Goal: Task Accomplishment & Management: Complete application form

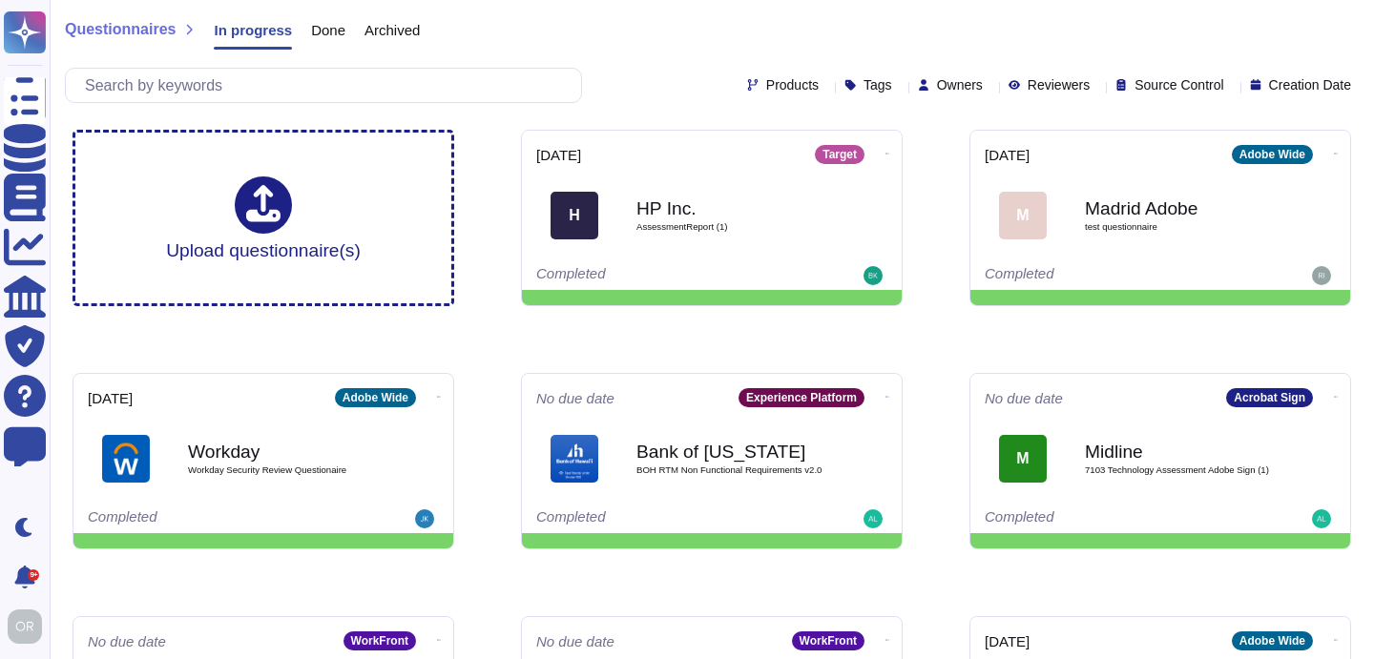
click at [557, 30] on div "Questionnaires In progress Done Archived" at bounding box center [712, 34] width 1294 height 38
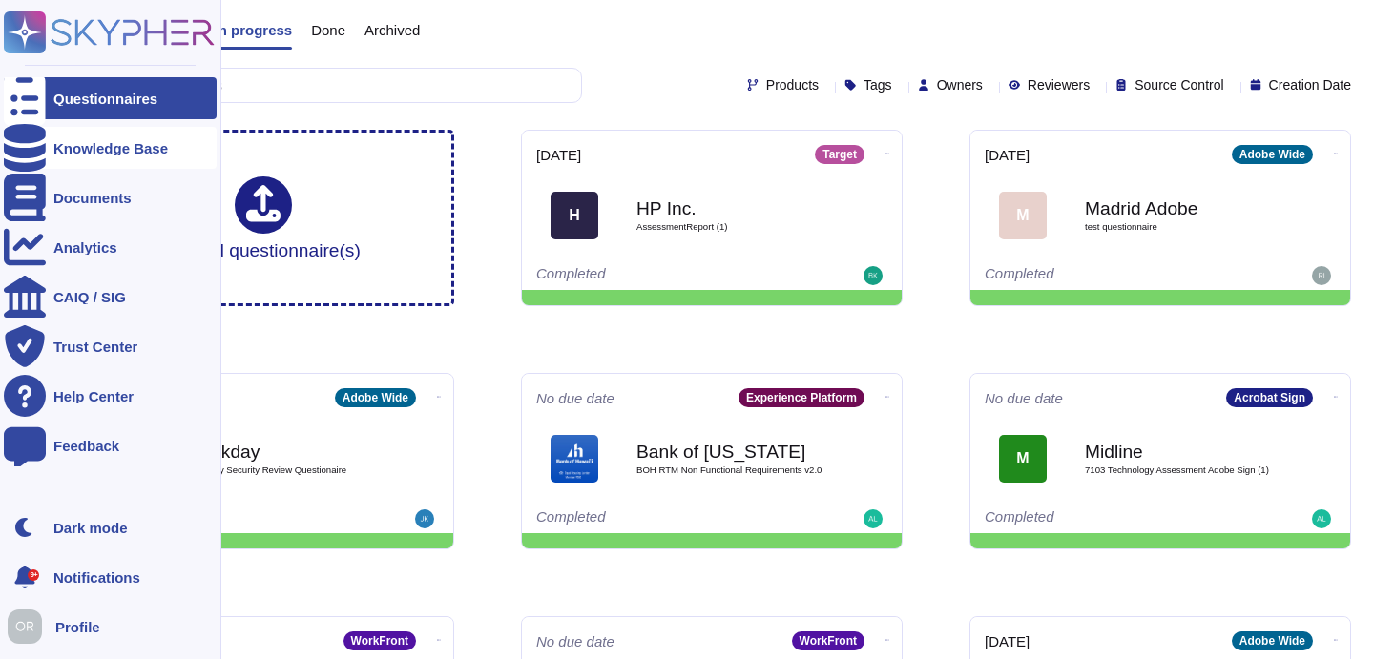
click at [76, 148] on div "Knowledge Base" at bounding box center [110, 148] width 115 height 14
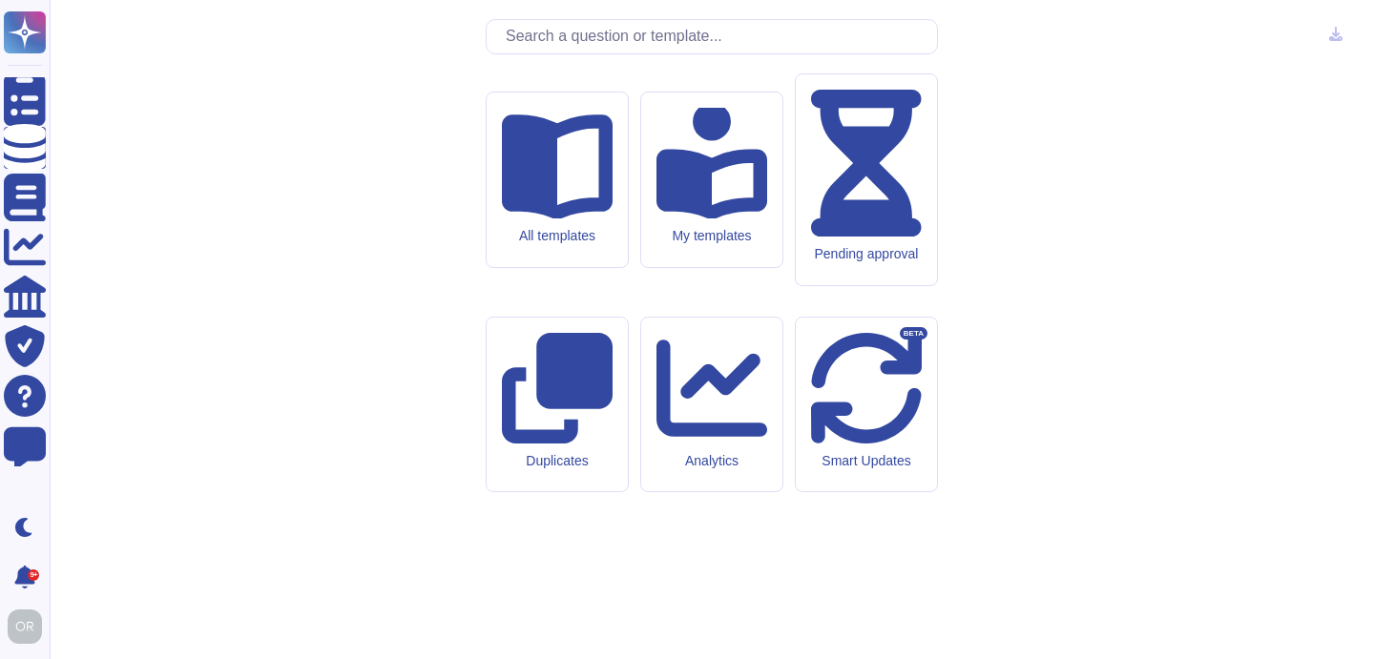
click at [574, 53] on input "text" at bounding box center [716, 36] width 441 height 33
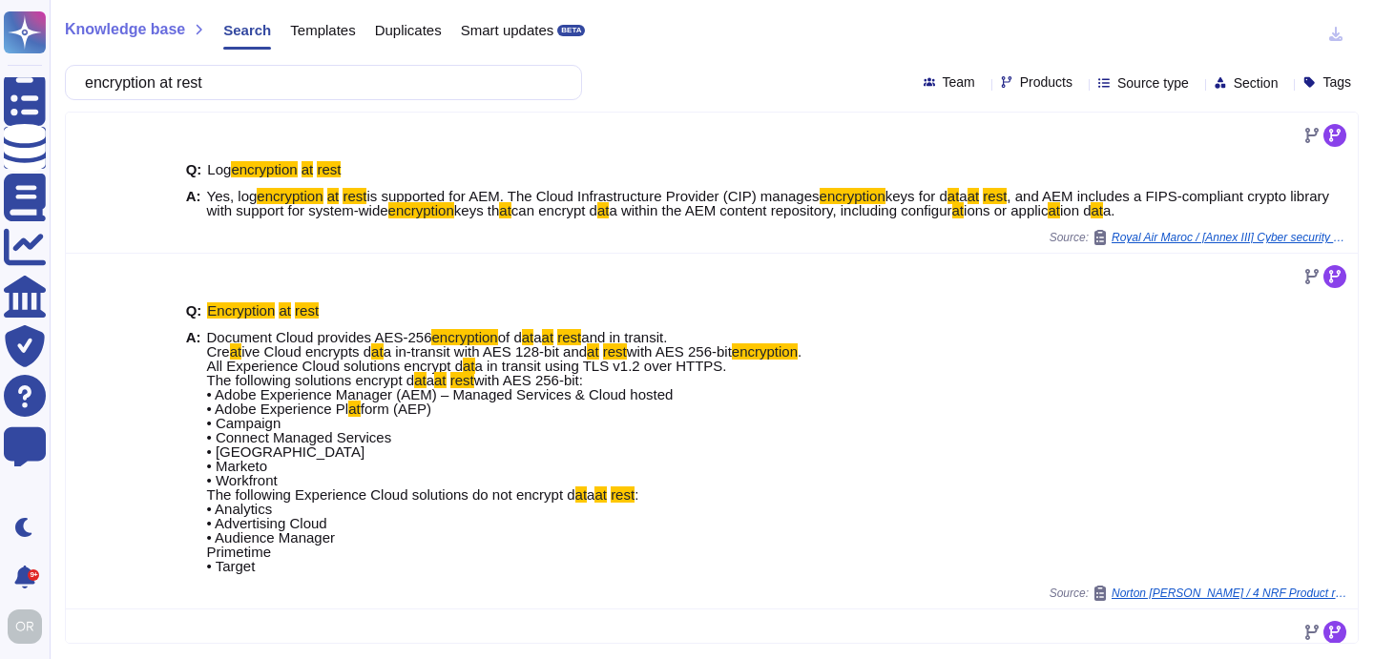
type input "encryption at rest"
click at [1020, 78] on span "Products" at bounding box center [1046, 81] width 52 height 13
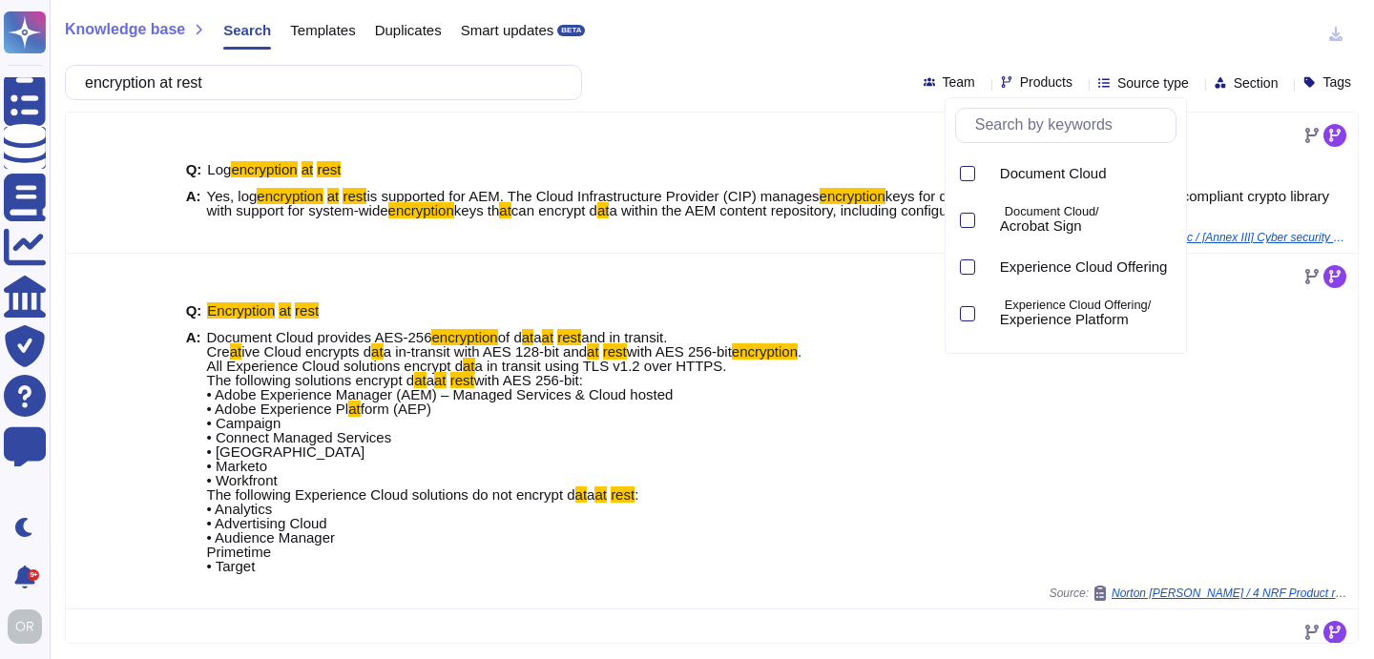
click at [1018, 132] on input "text" at bounding box center [1071, 125] width 210 height 33
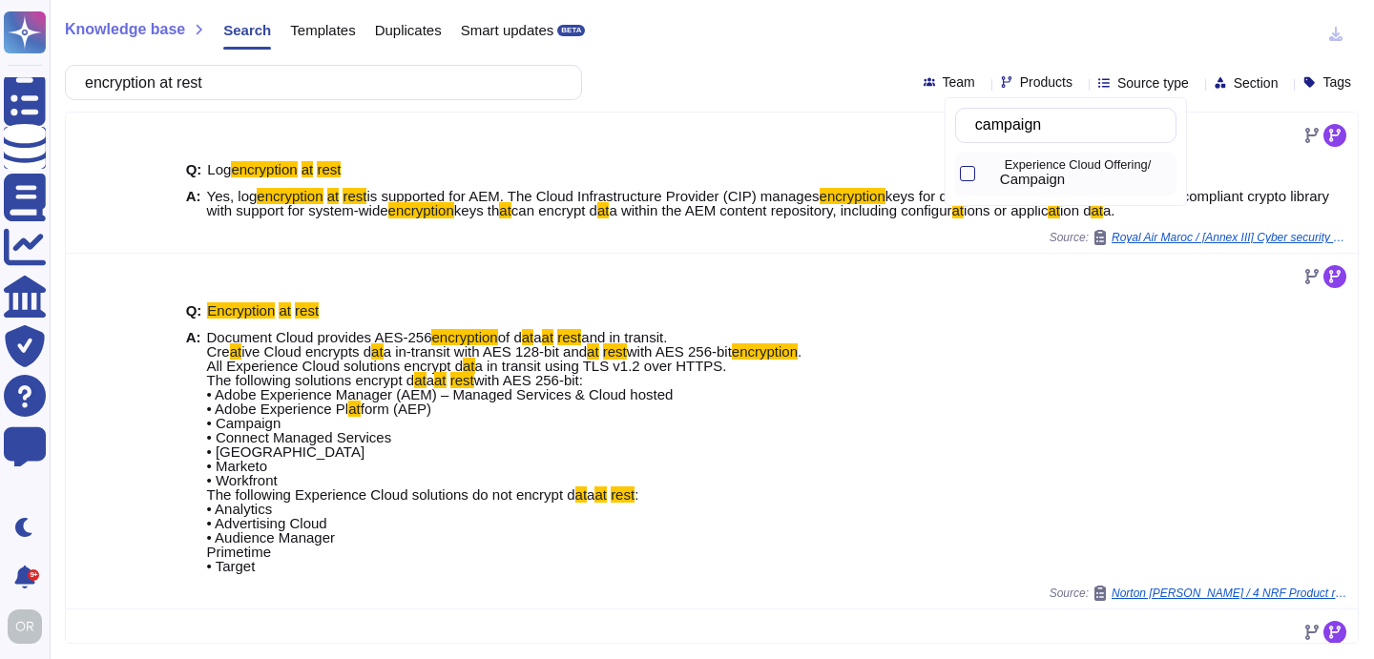
click at [1033, 167] on p "Experience Cloud Offering/" at bounding box center [1087, 165] width 164 height 12
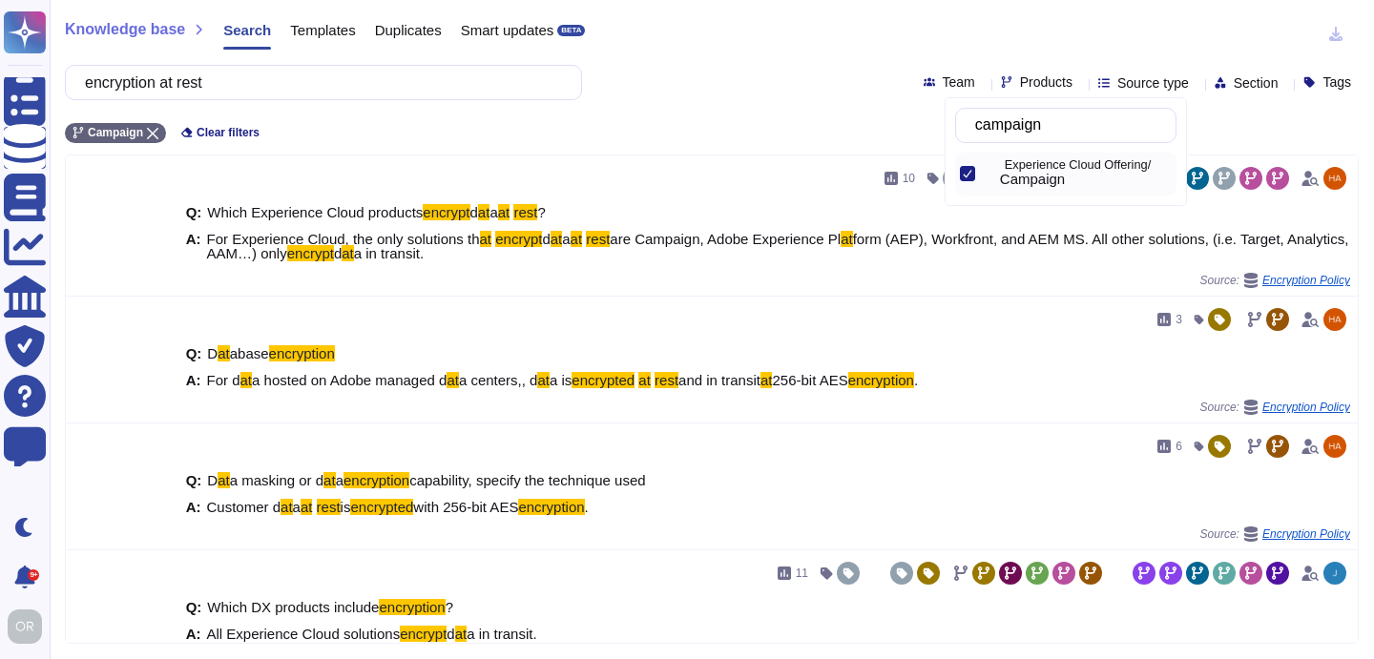
click at [1023, 129] on input "campaign" at bounding box center [1071, 125] width 210 height 33
type input "c"
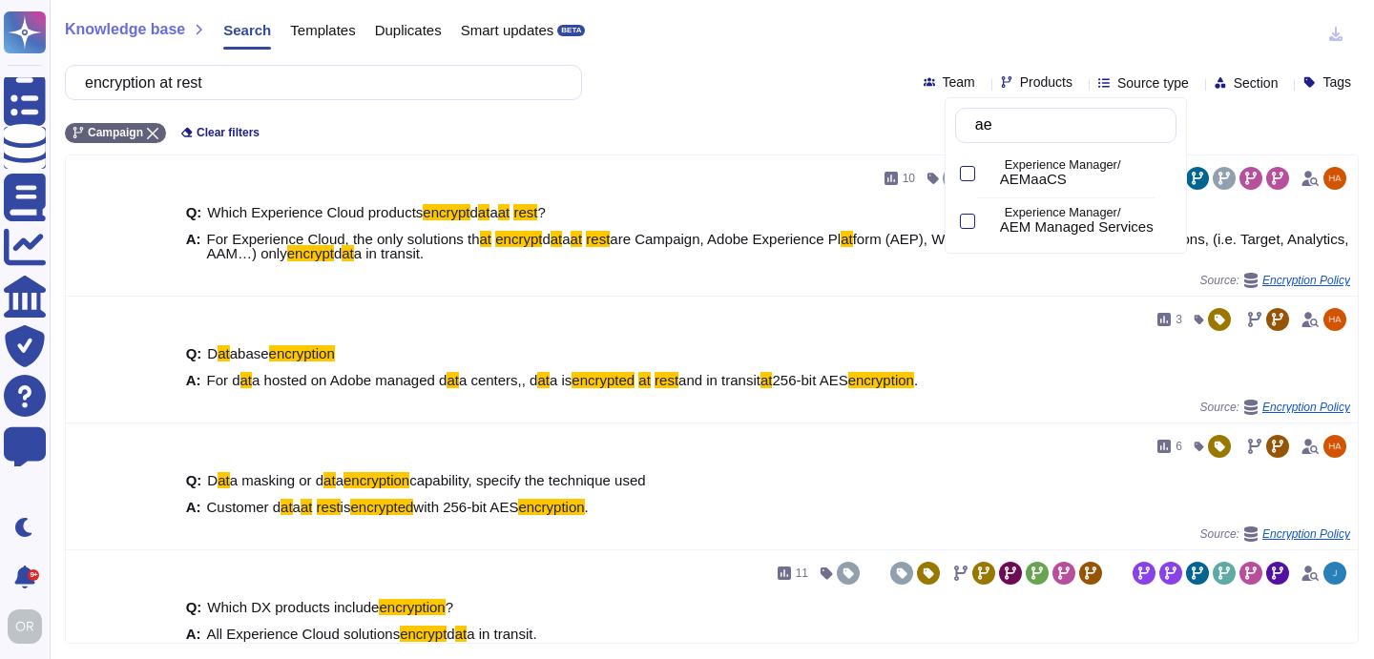
type input "a"
type input "pla"
click at [1068, 167] on p "Experience Cloud Offering/" at bounding box center [1087, 165] width 164 height 12
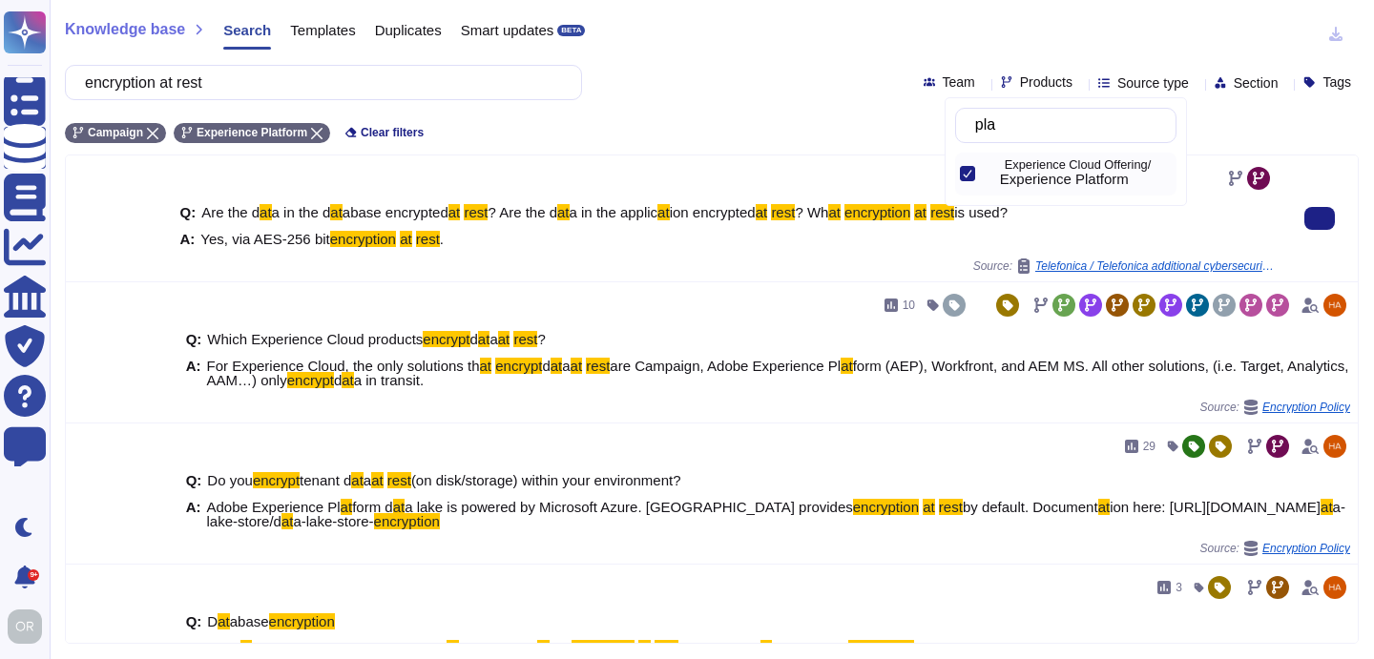
click at [749, 259] on div "Q: Are the d at a in the d at abase encrypted at rest ? Are the d at a in the a…" at bounding box center [727, 226] width 1094 height 65
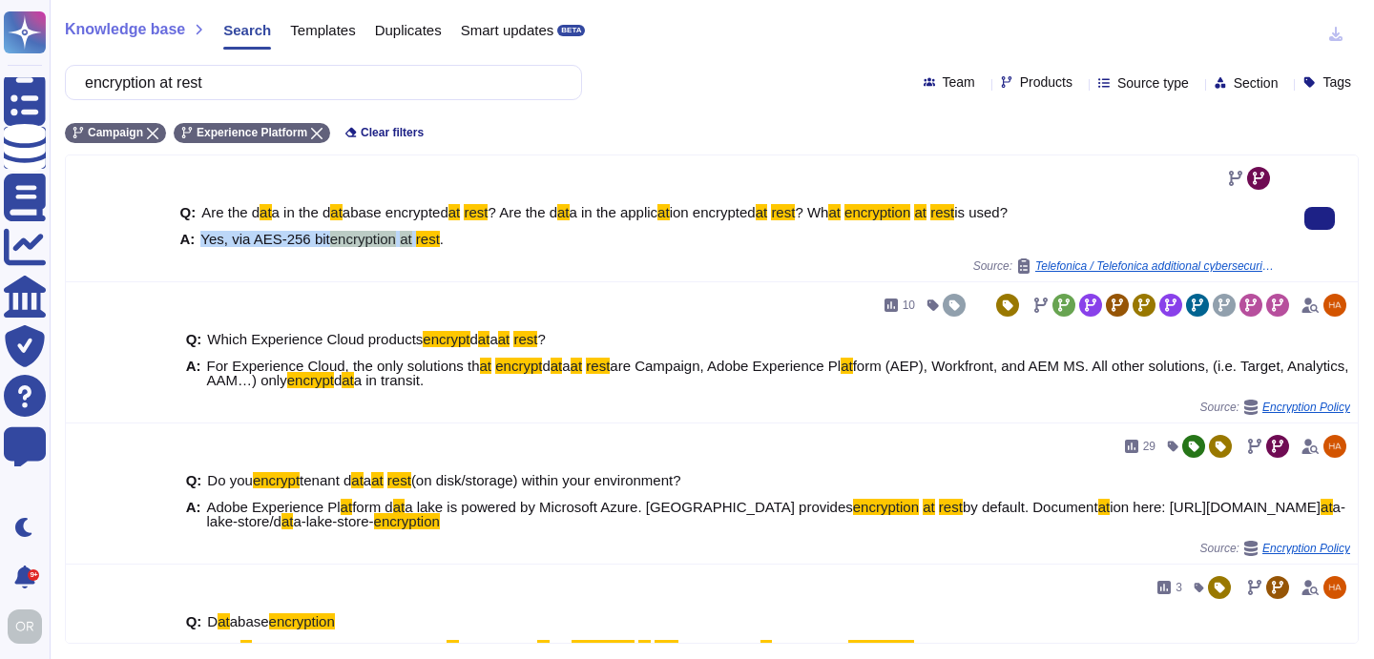
drag, startPoint x: 426, startPoint y: 254, endPoint x: 198, endPoint y: 237, distance: 228.7
click at [198, 237] on div "A: Yes, via AES-256 bit encryption at rest ." at bounding box center [727, 239] width 1094 height 14
click at [496, 236] on div "A: Yes, via AES-256 bit encryption at rest ." at bounding box center [727, 239] width 1094 height 14
drag, startPoint x: 458, startPoint y: 252, endPoint x: 201, endPoint y: 244, distance: 256.8
click at [201, 244] on div "A: Yes, via AES-256 bit encryption at rest ." at bounding box center [727, 239] width 1094 height 14
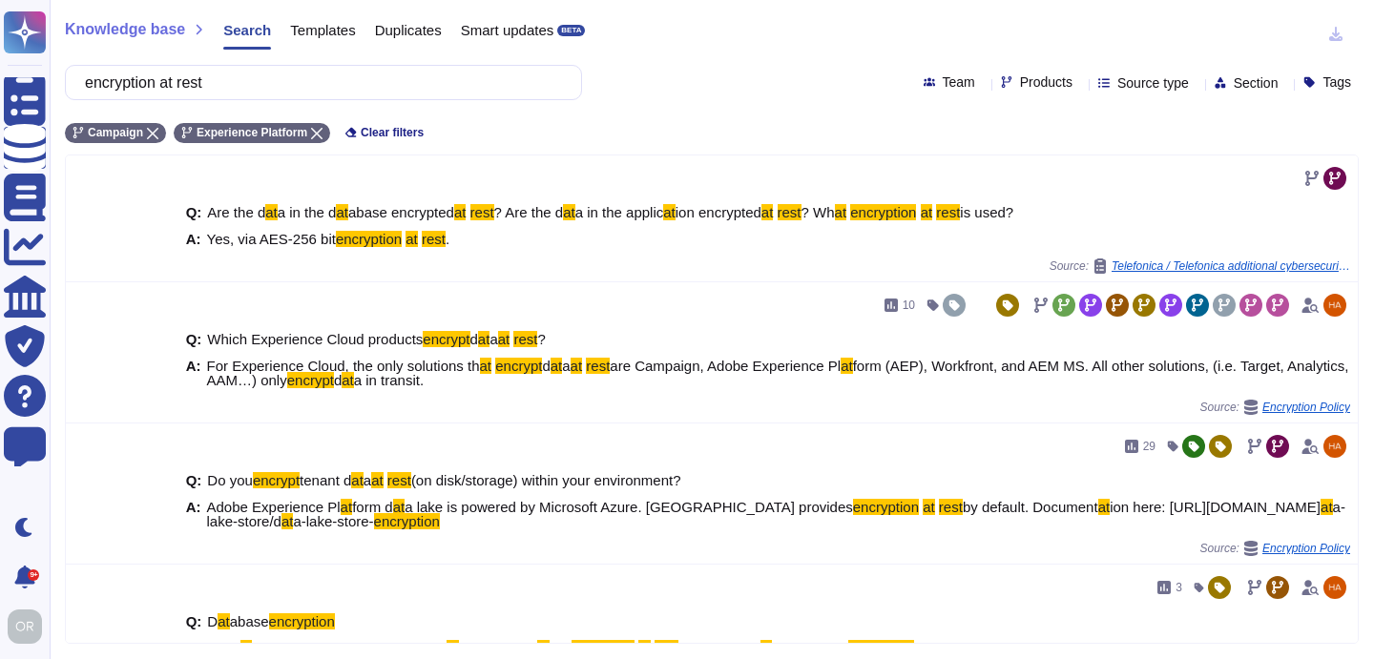
click at [330, 26] on span "Templates" at bounding box center [322, 30] width 65 height 14
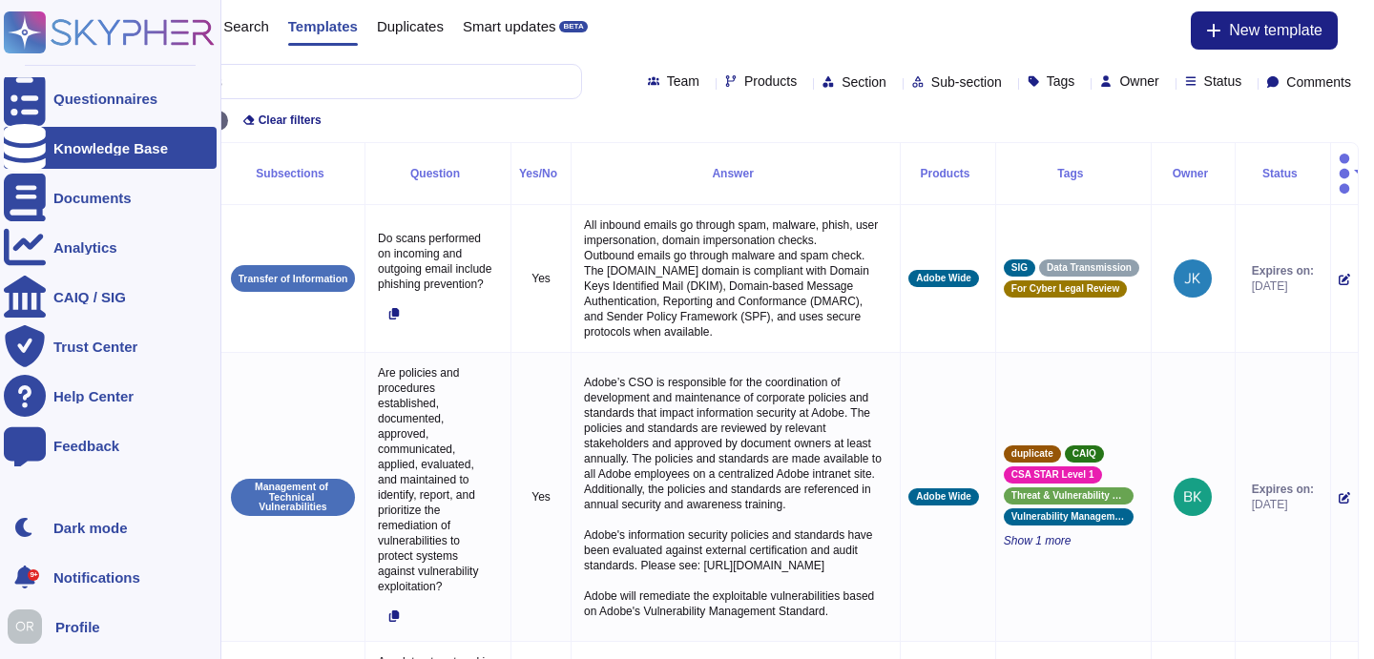
click at [86, 143] on div "Knowledge Base" at bounding box center [110, 148] width 115 height 14
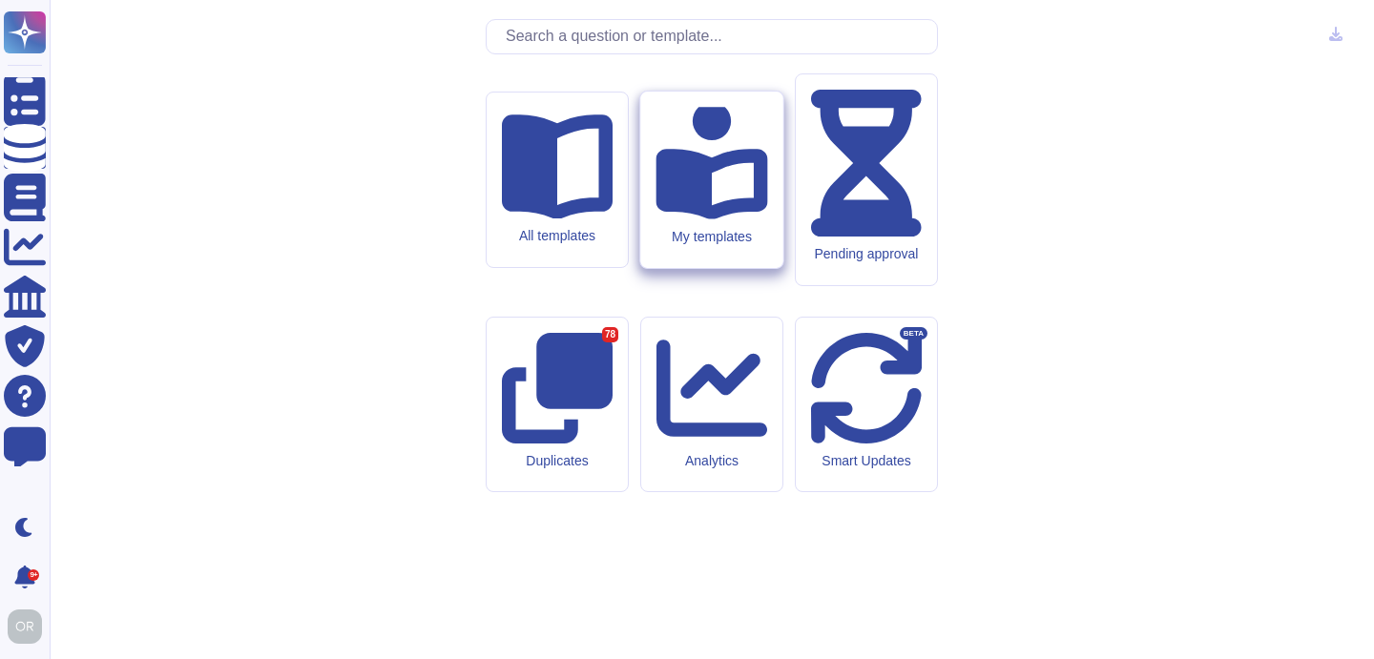
click at [707, 268] on div "My templates" at bounding box center [711, 180] width 142 height 177
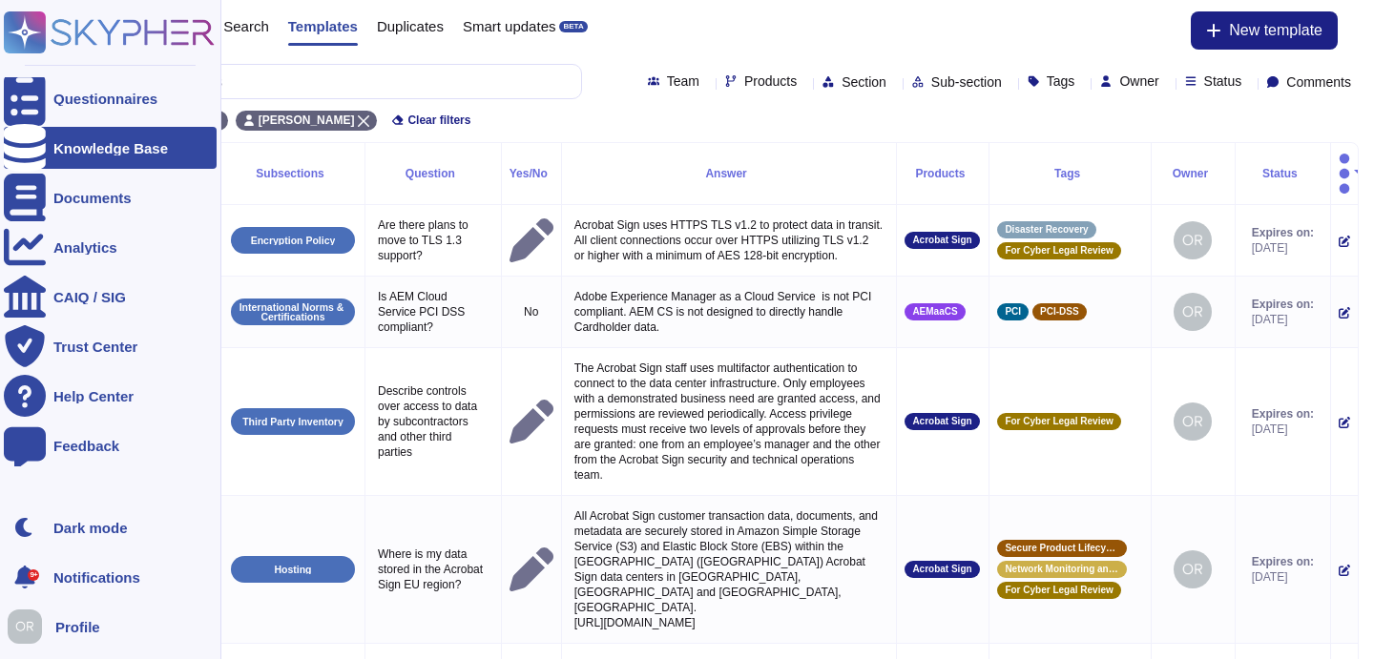
click at [33, 25] on rect at bounding box center [25, 32] width 42 height 42
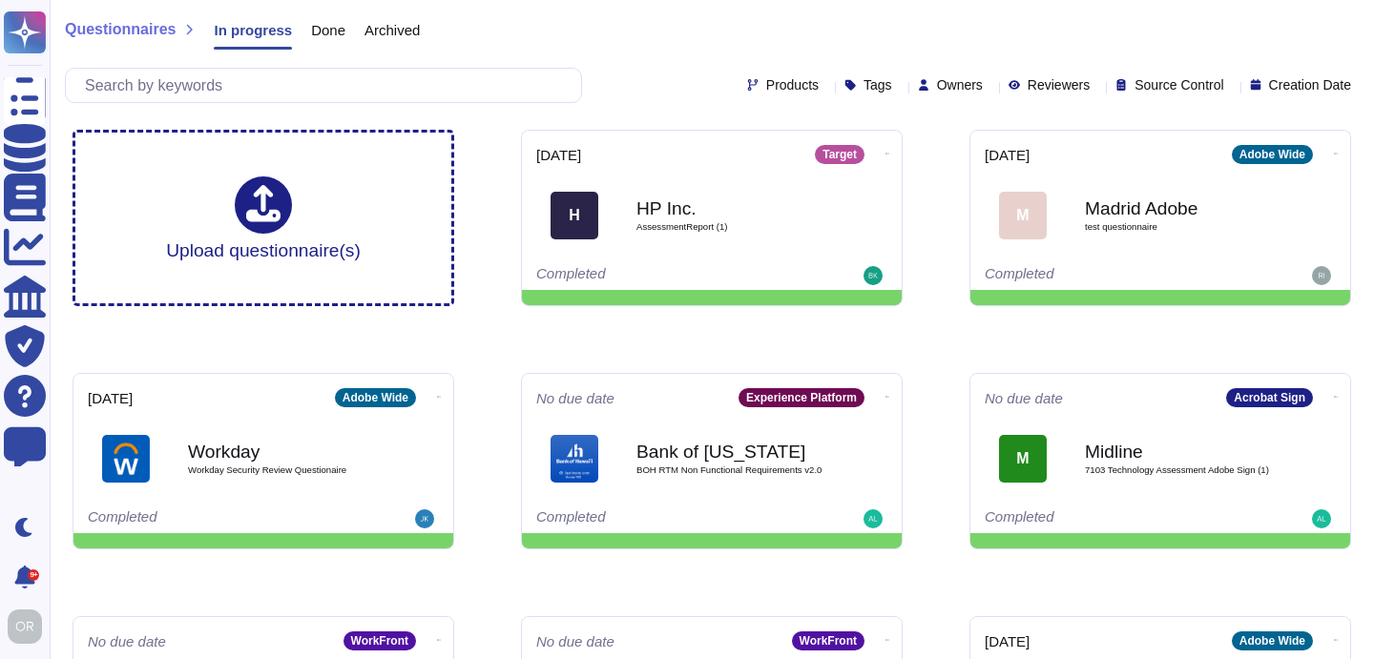
click at [573, 32] on div "Questionnaires In progress Done Archived" at bounding box center [712, 34] width 1294 height 38
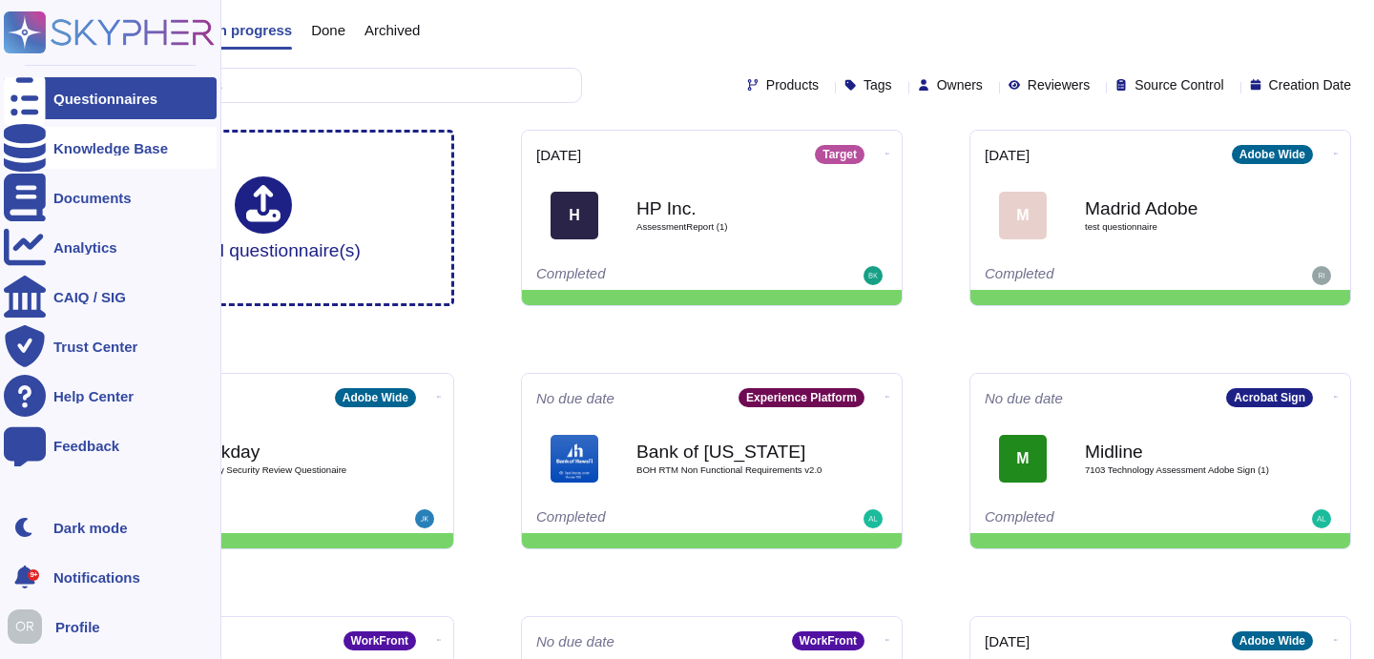
click at [63, 154] on div "Knowledge Base" at bounding box center [110, 148] width 115 height 14
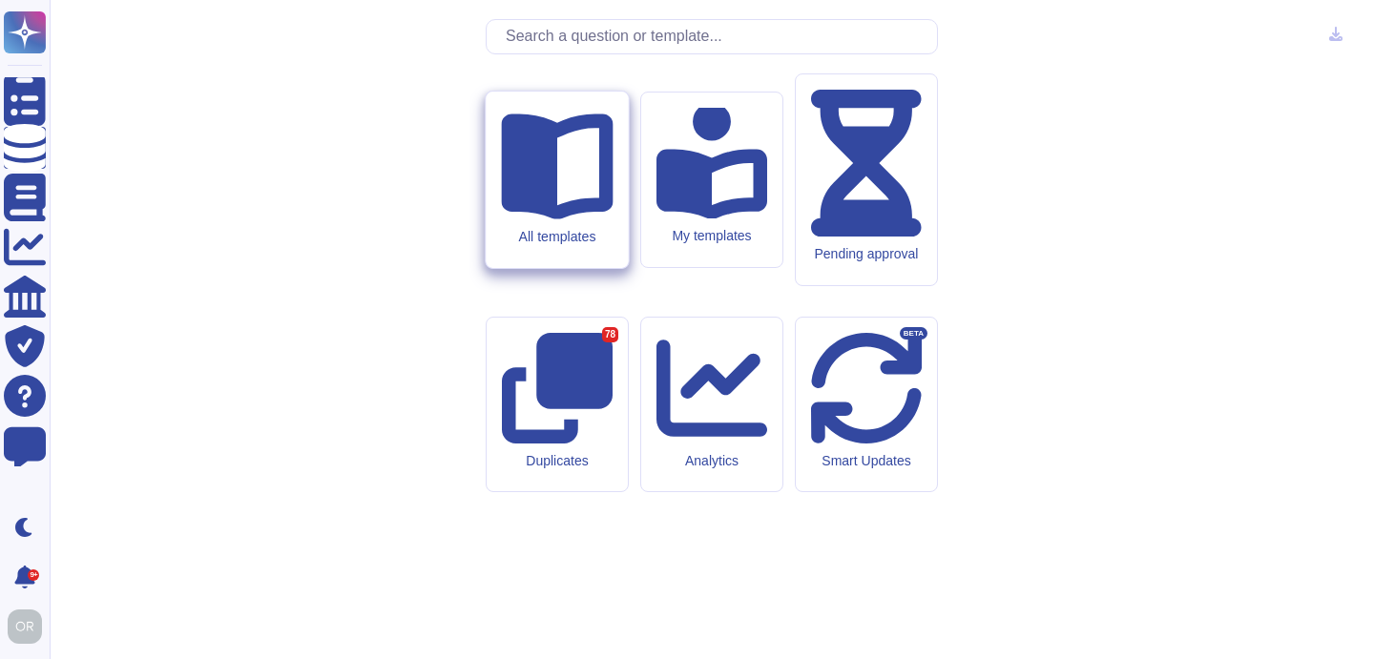
click at [574, 220] on icon at bounding box center [557, 168] width 112 height 106
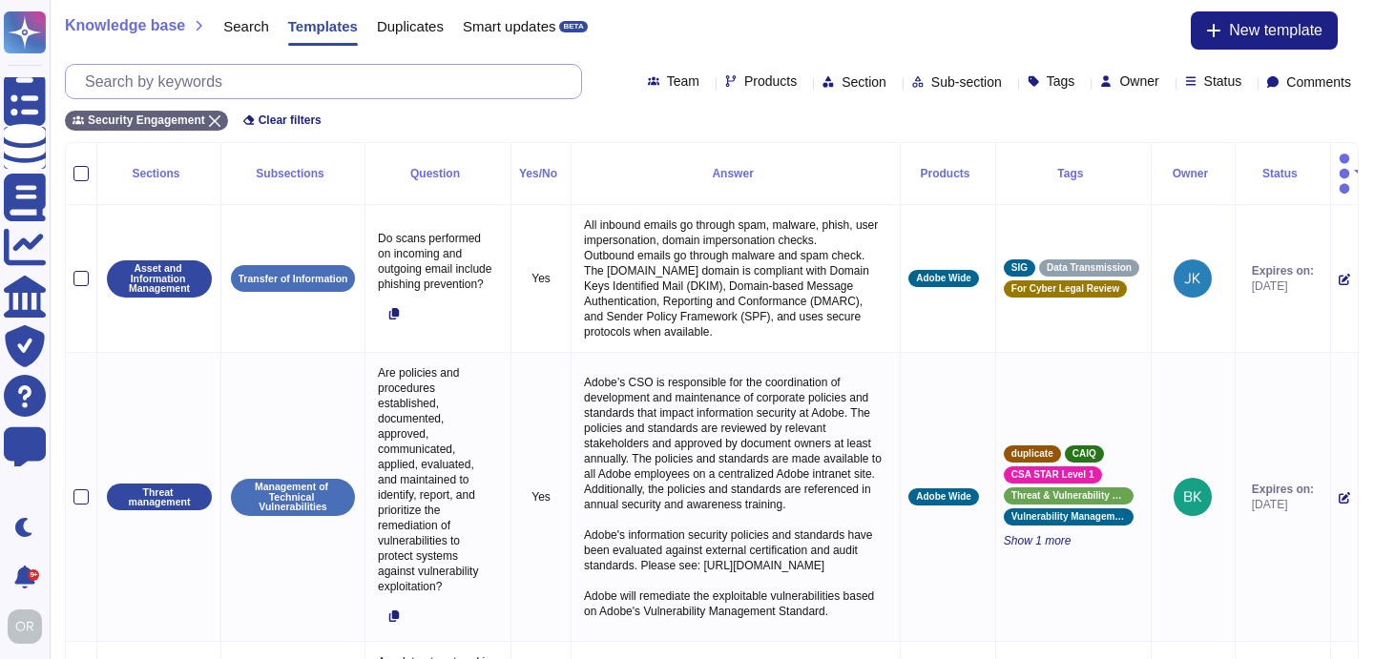
click at [257, 77] on input "text" at bounding box center [328, 81] width 506 height 33
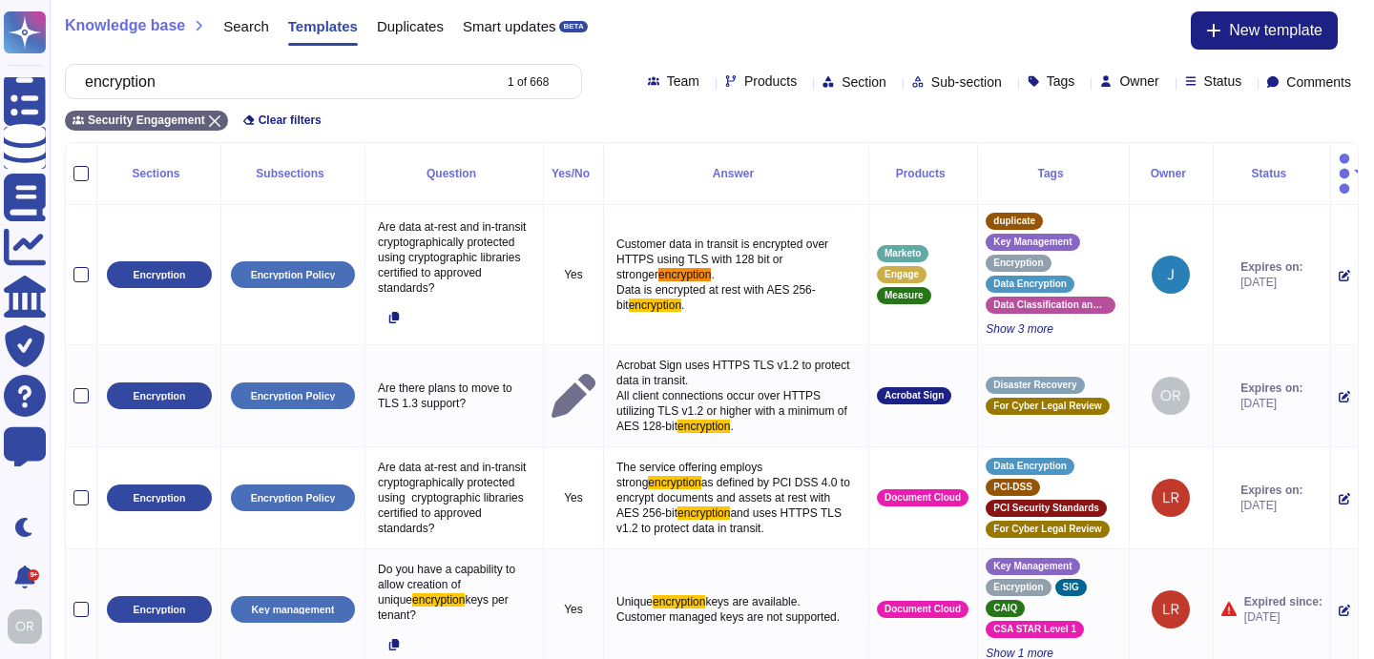
type input "encryption"
click at [744, 85] on span "Products" at bounding box center [770, 80] width 52 height 13
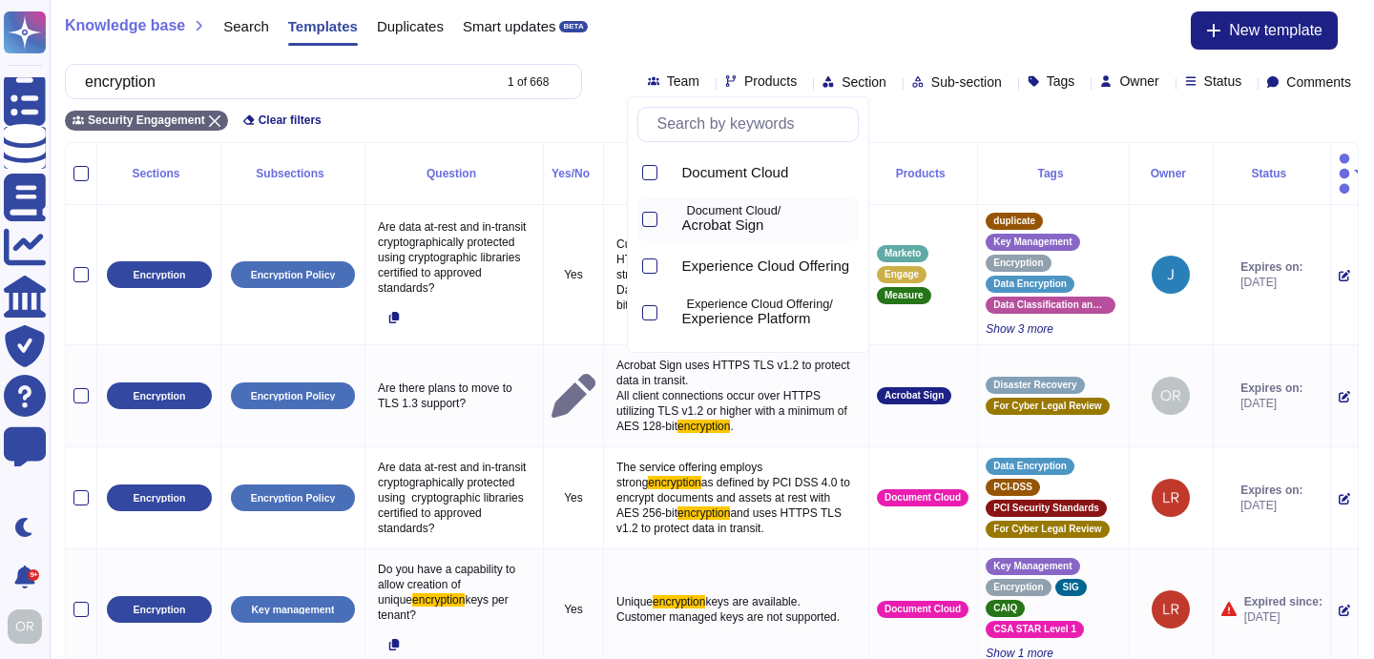
click at [735, 221] on span "Acrobat Sign" at bounding box center [723, 225] width 82 height 17
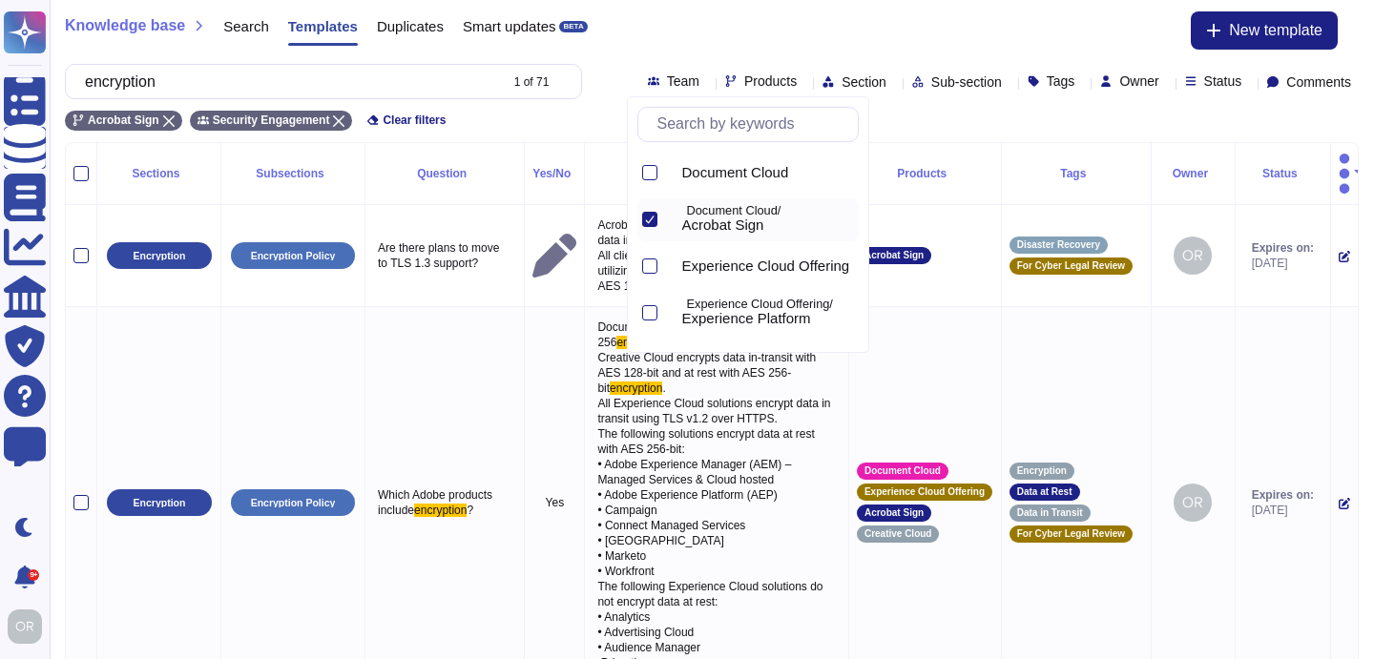
click at [713, 44] on div "Knowledge base Search Templates Duplicates Smart updates BETA New template" at bounding box center [712, 30] width 1294 height 38
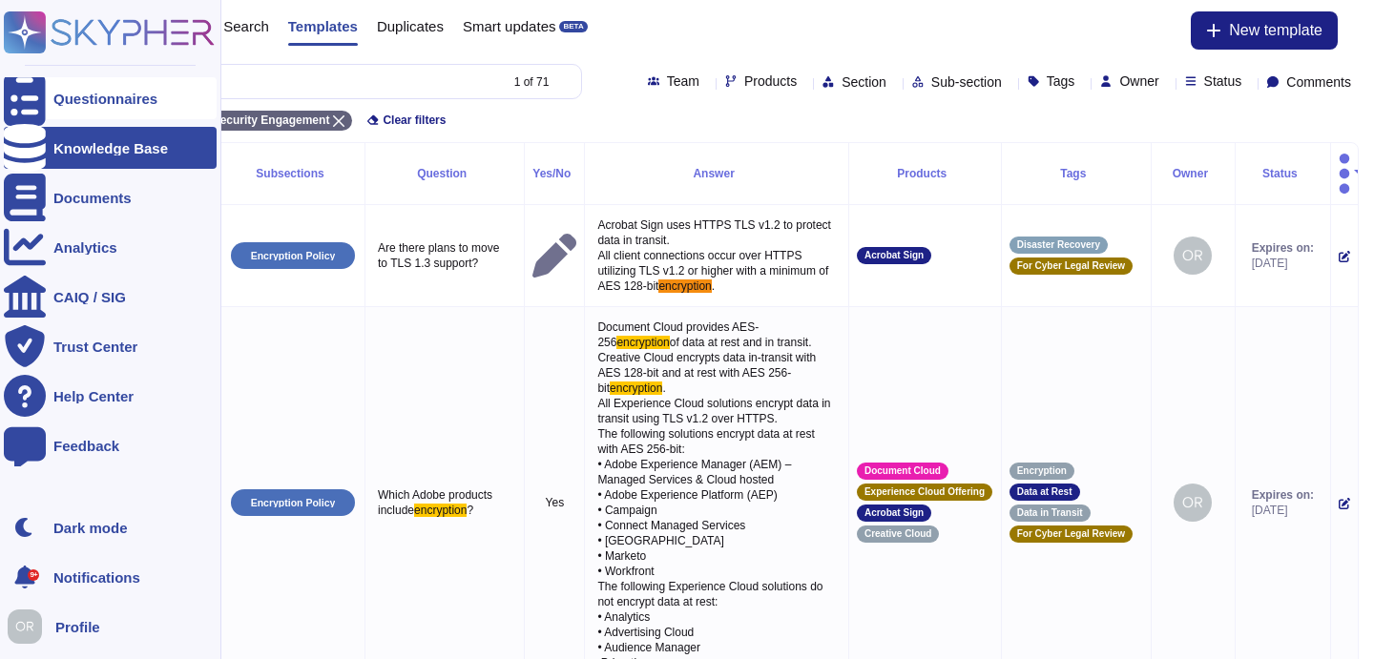
click at [80, 92] on div "Questionnaires" at bounding box center [105, 99] width 104 height 14
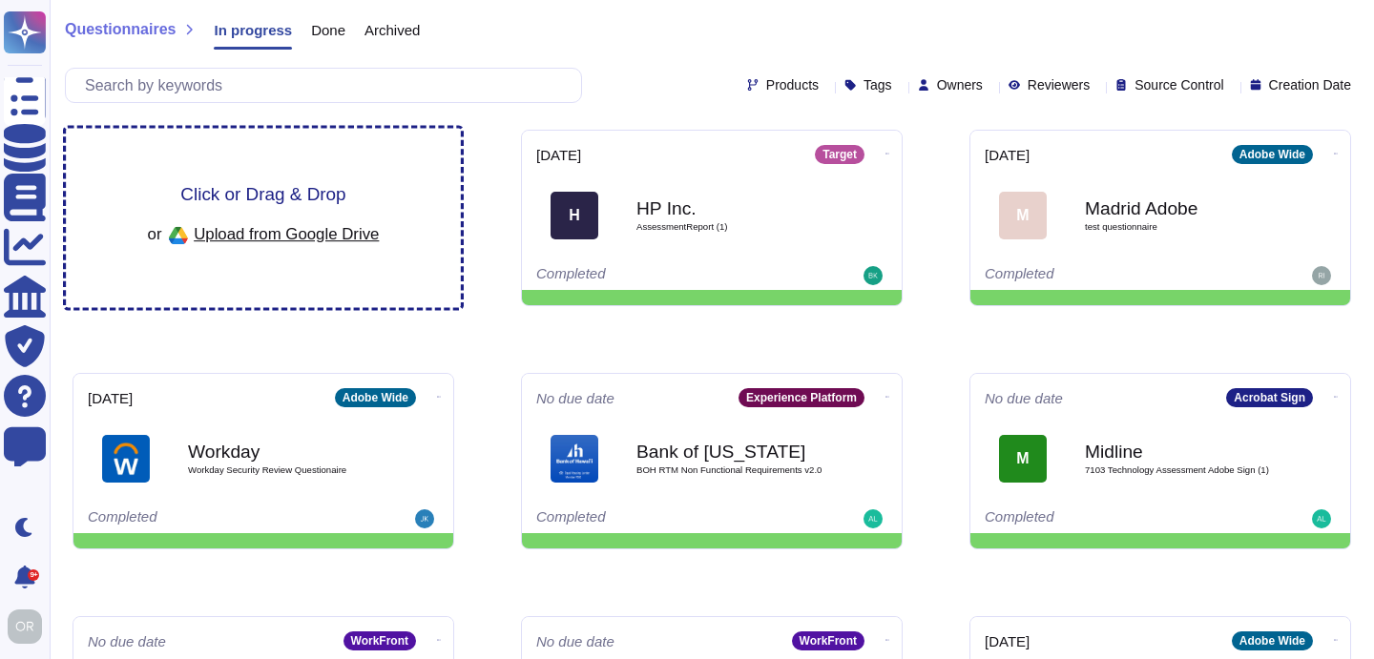
click at [244, 198] on span "Click or Drag & Drop" at bounding box center [262, 194] width 165 height 18
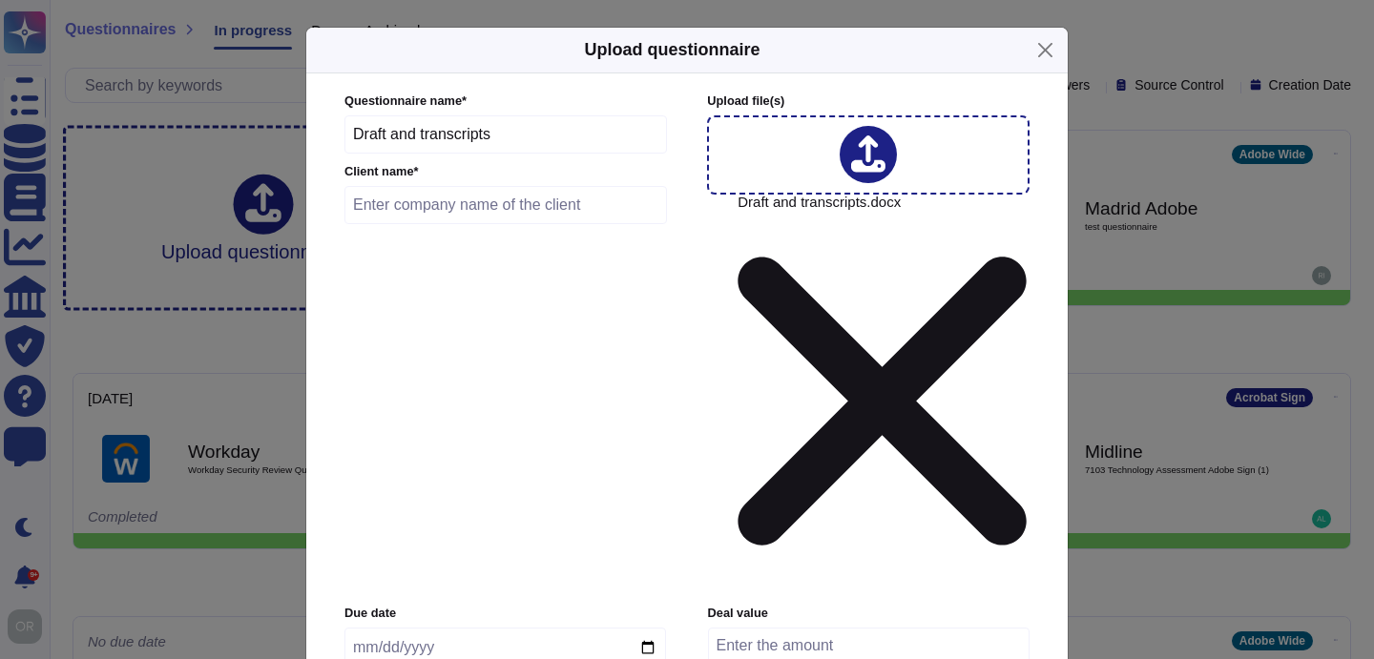
click at [453, 224] on input "text" at bounding box center [506, 205] width 323 height 38
click at [428, 217] on input "Madrid Adobe" at bounding box center [506, 205] width 323 height 38
click at [494, 223] on input "Madrid Adobe" at bounding box center [506, 205] width 323 height 38
type input "Madrid Adobe"
click at [646, 628] on input "date" at bounding box center [506, 648] width 322 height 40
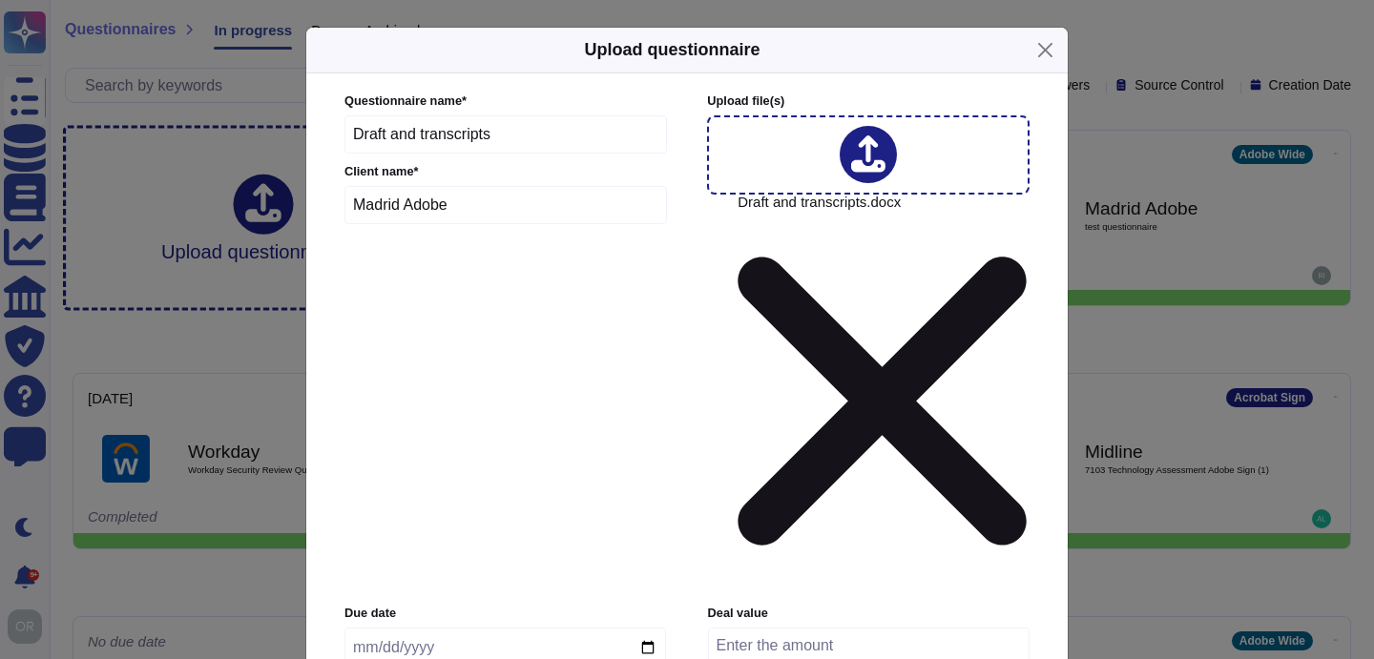
type input "[DATE]"
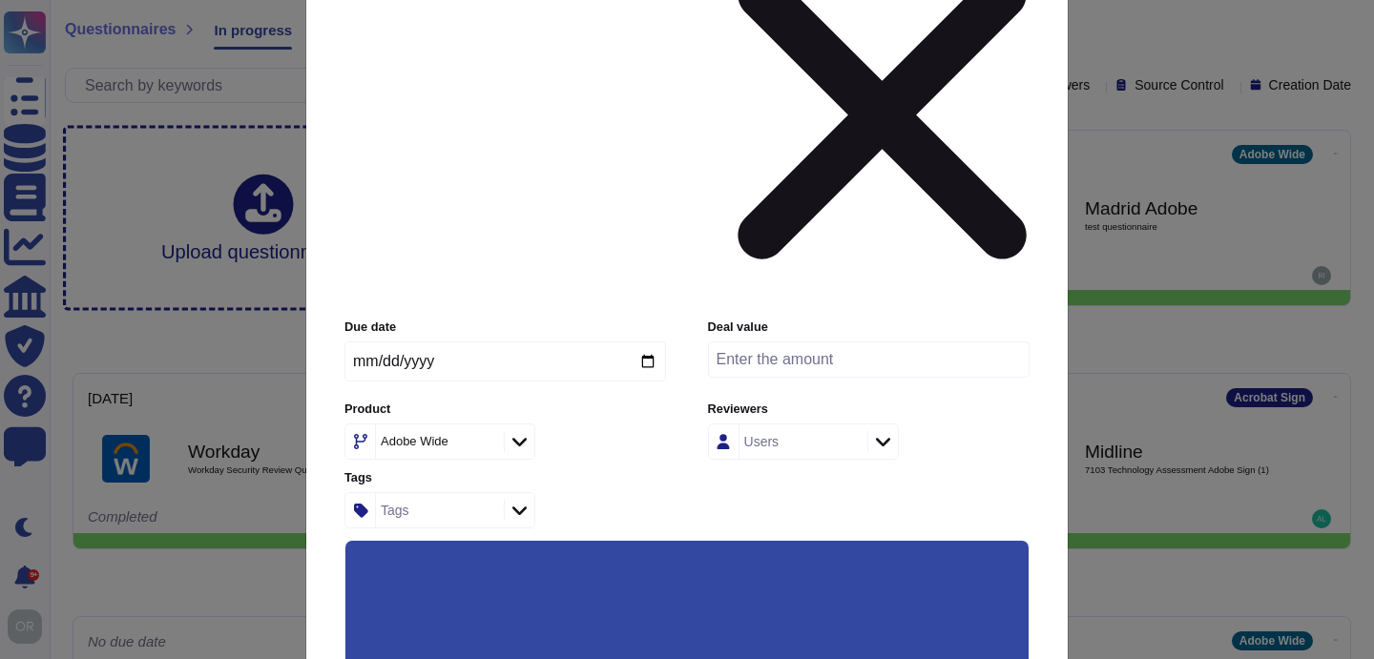
scroll to position [303, 0]
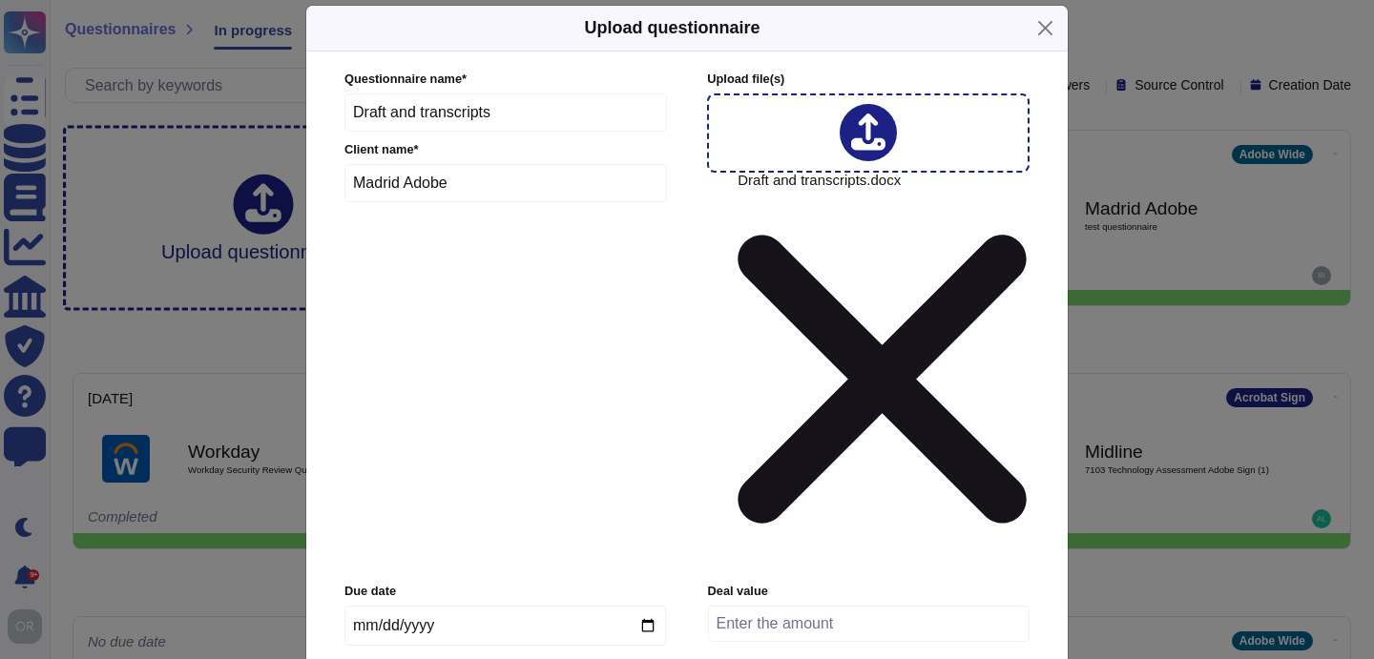
scroll to position [0, 0]
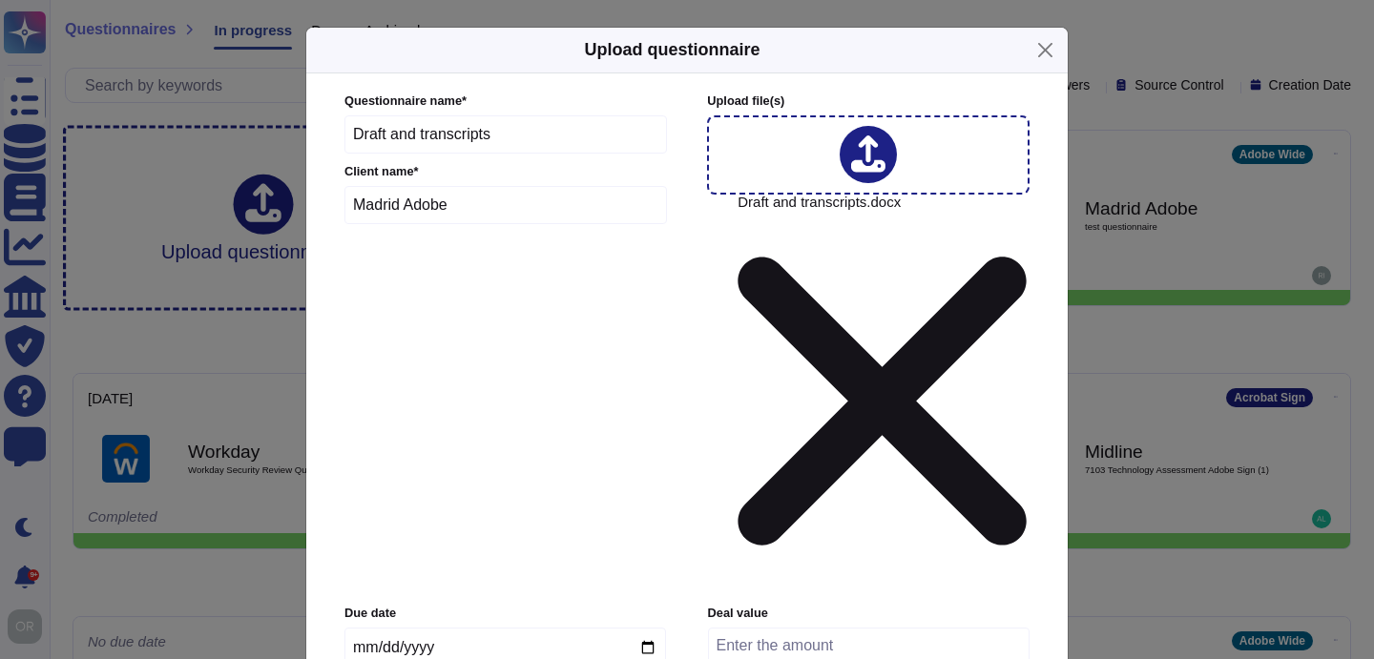
click at [806, 628] on input "number" at bounding box center [869, 646] width 322 height 36
click at [747, 628] on input "200000" at bounding box center [869, 646] width 322 height 36
click at [813, 628] on input "200000" at bounding box center [869, 646] width 322 height 36
type input "2000000"
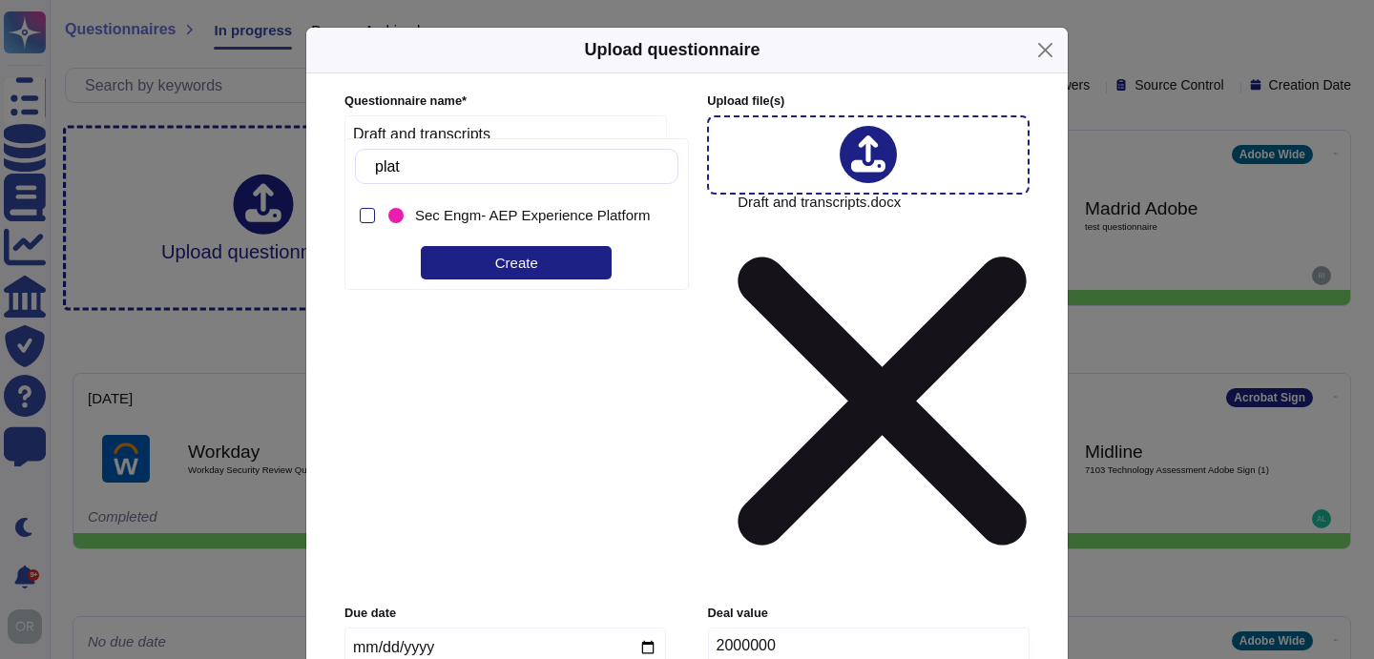
type input "platf"
click at [406, 211] on div at bounding box center [396, 215] width 23 height 23
click at [495, 261] on div "Create" at bounding box center [516, 262] width 191 height 33
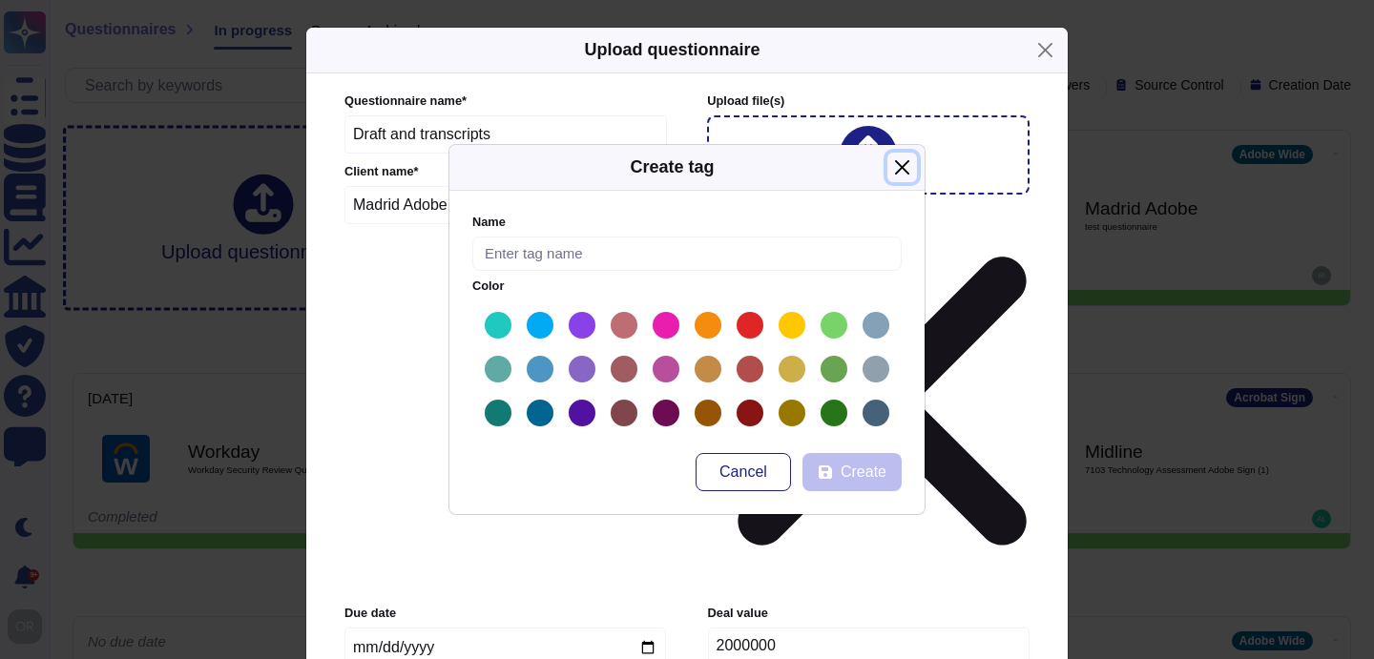
click at [901, 167] on button "Close" at bounding box center [902, 168] width 30 height 30
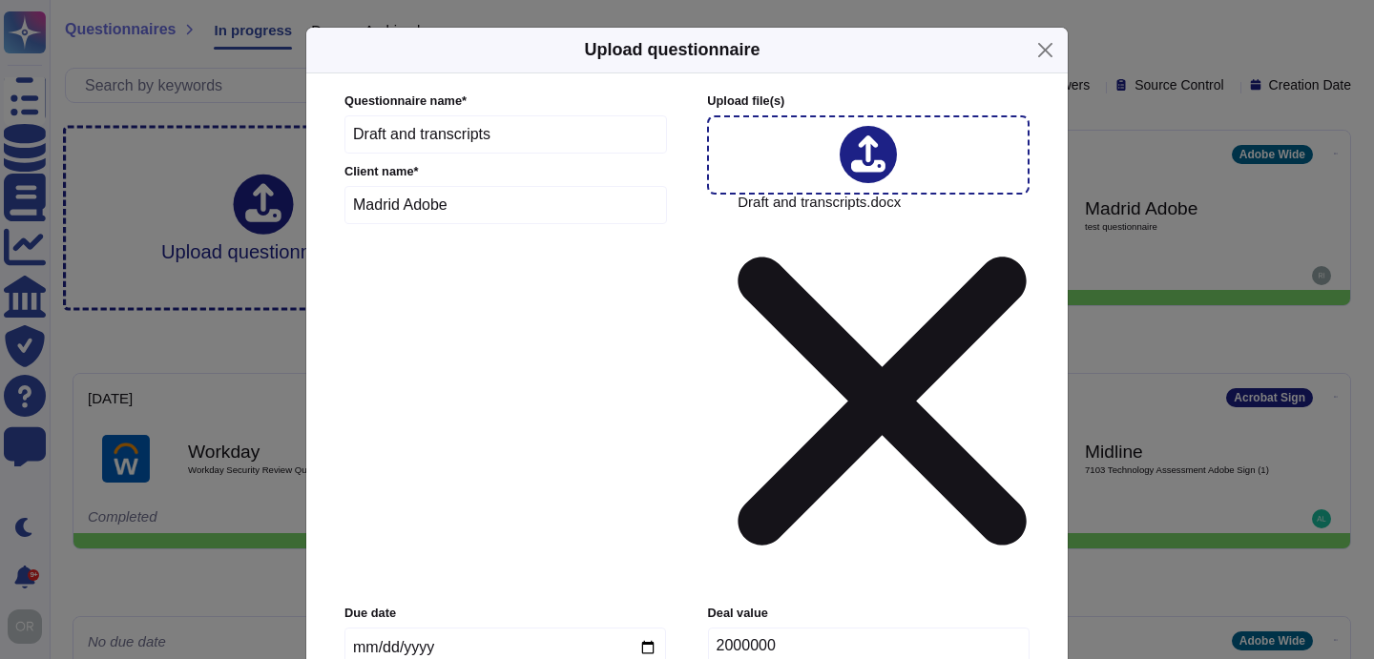
click at [464, 222] on input "Madrid Adobe" at bounding box center [506, 205] width 323 height 38
click at [643, 628] on input "[DATE]" at bounding box center [506, 648] width 322 height 40
click at [759, 628] on input "2000000" at bounding box center [869, 646] width 322 height 36
drag, startPoint x: 800, startPoint y: 304, endPoint x: 700, endPoint y: 292, distance: 100.0
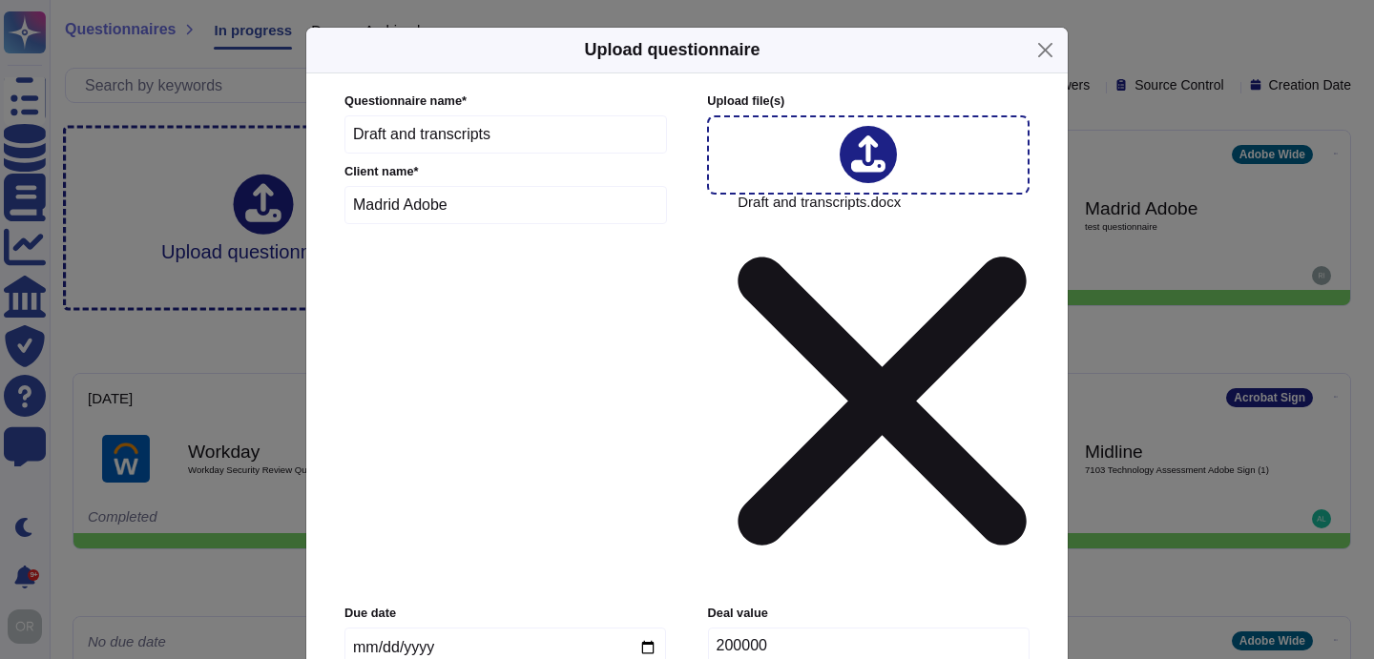
type input "200000"
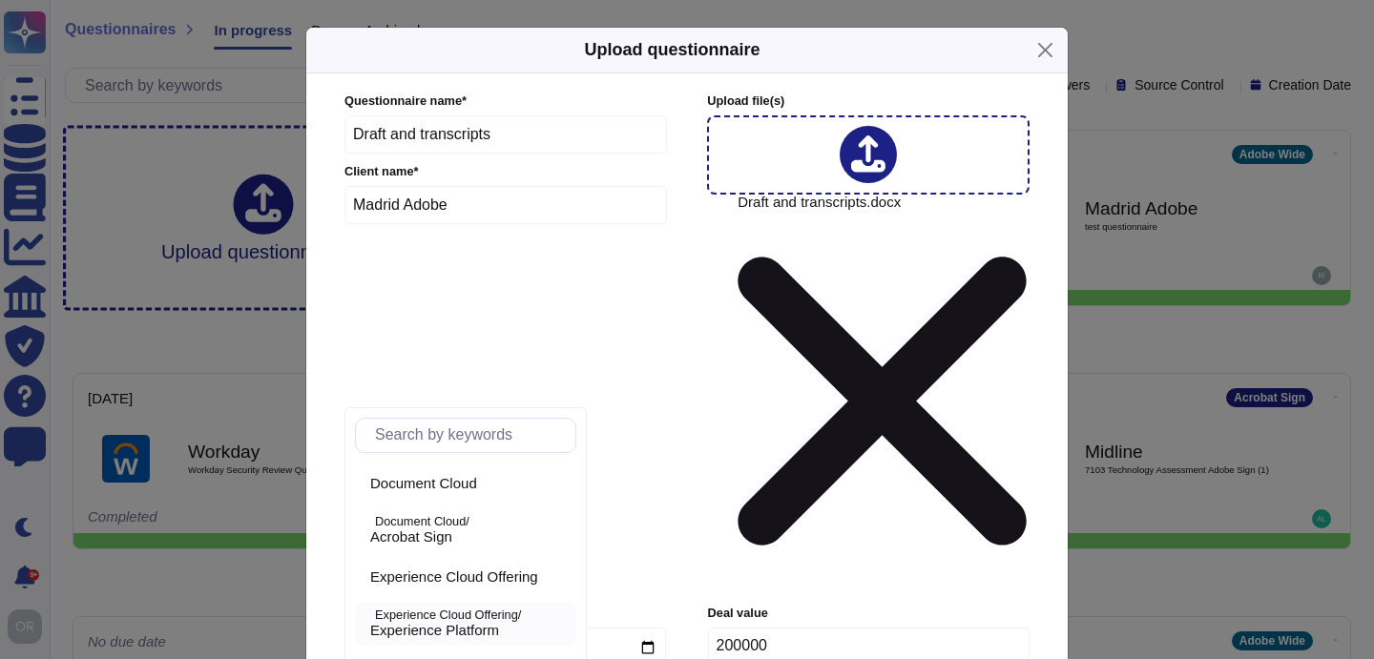
click at [455, 627] on span "Experience Platform" at bounding box center [434, 630] width 129 height 17
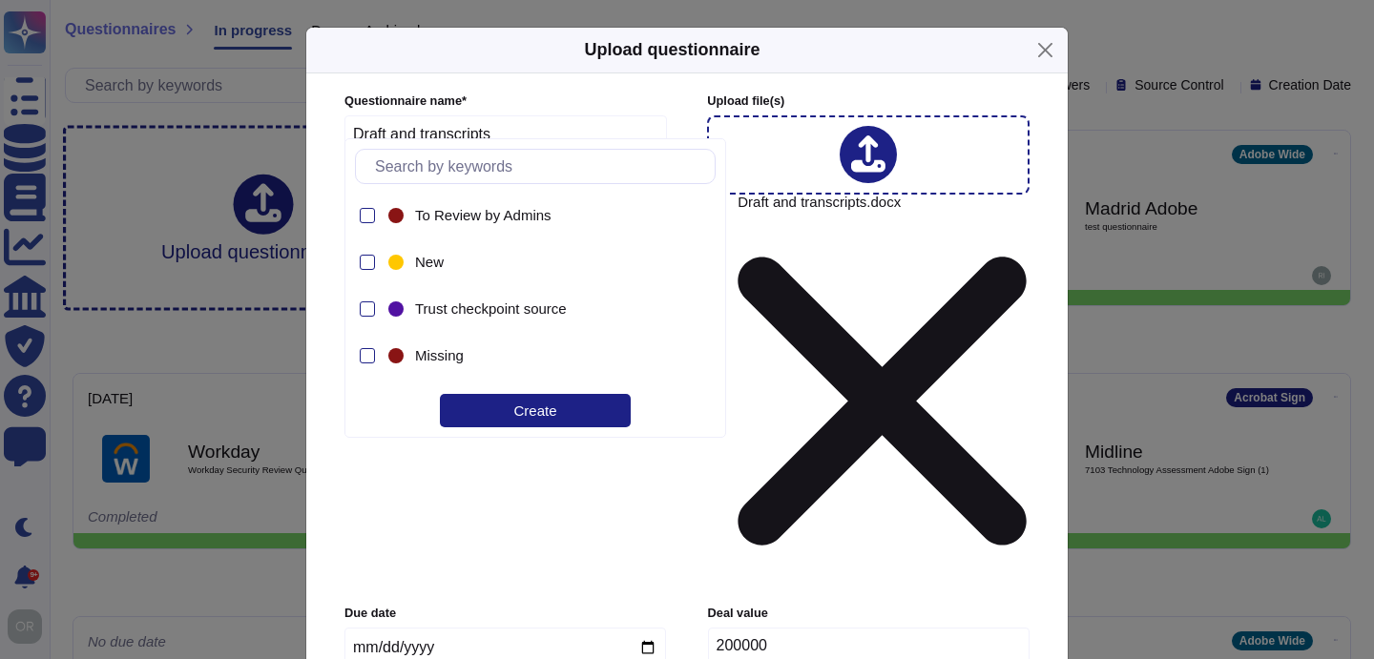
click at [479, 169] on input "text" at bounding box center [539, 166] width 349 height 33
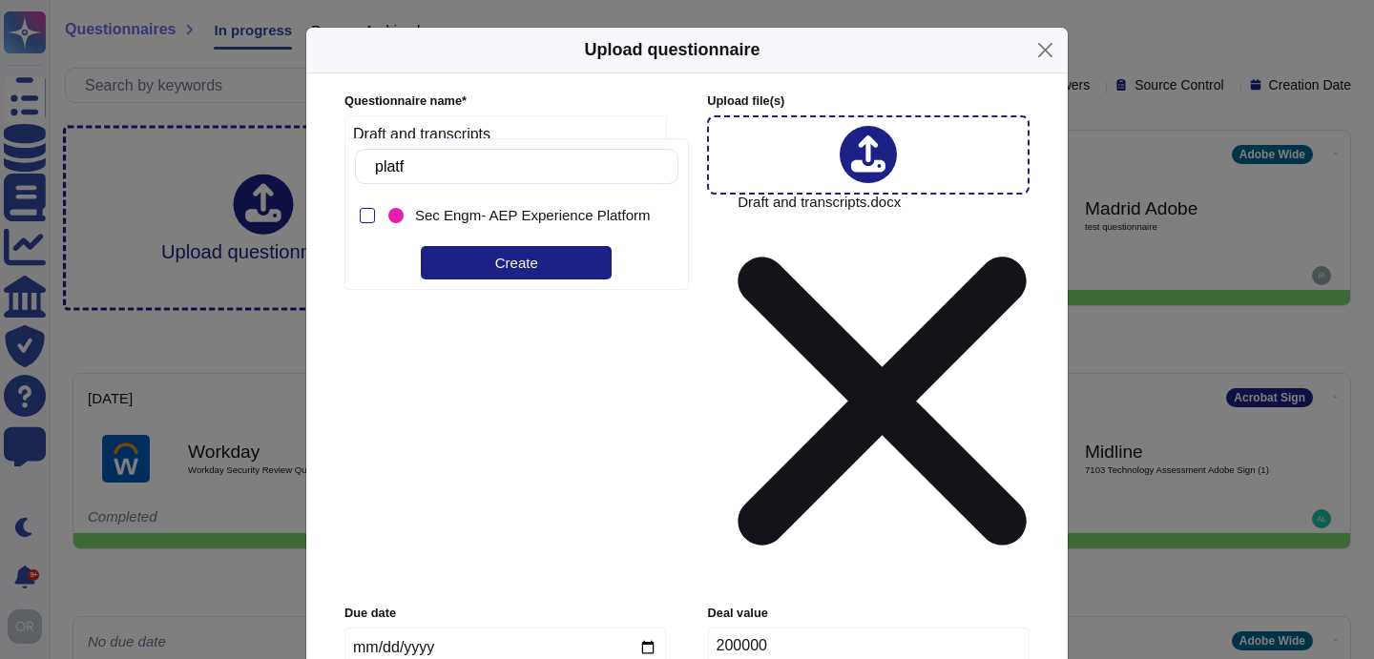
type input "platfo"
click at [372, 207] on div at bounding box center [365, 215] width 20 height 43
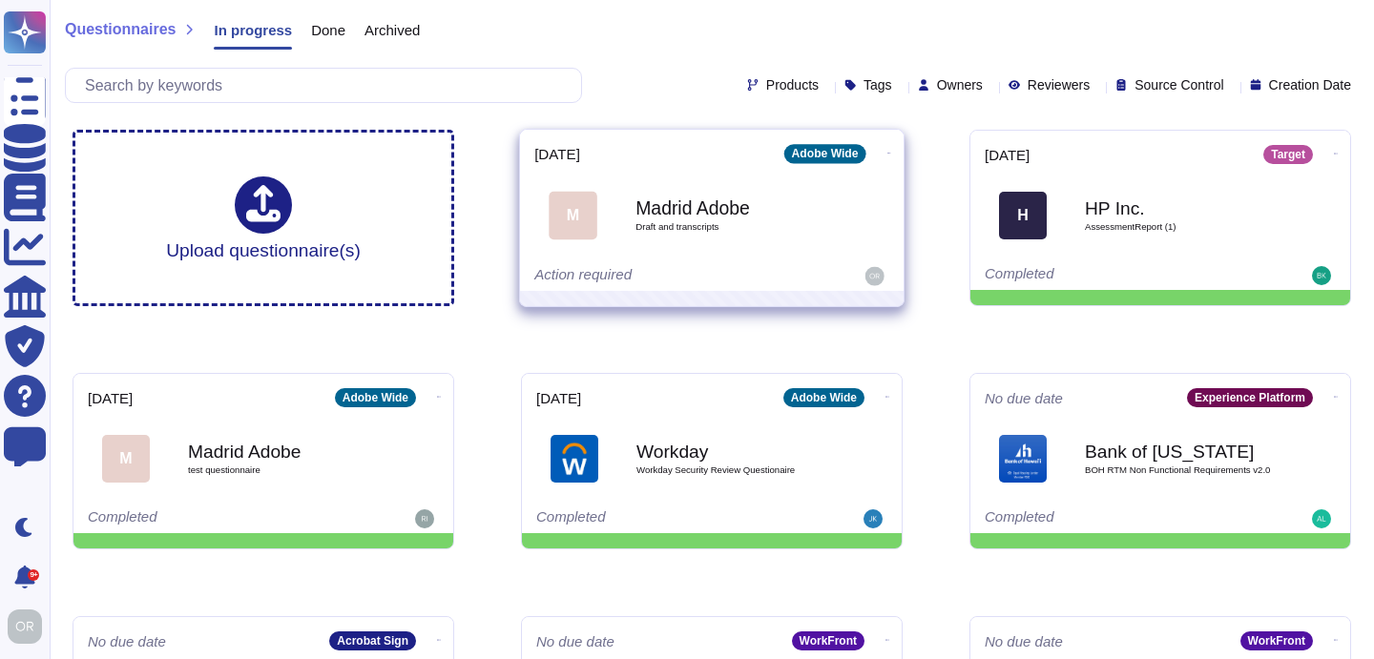
click at [887, 151] on icon at bounding box center [889, 153] width 4 height 5
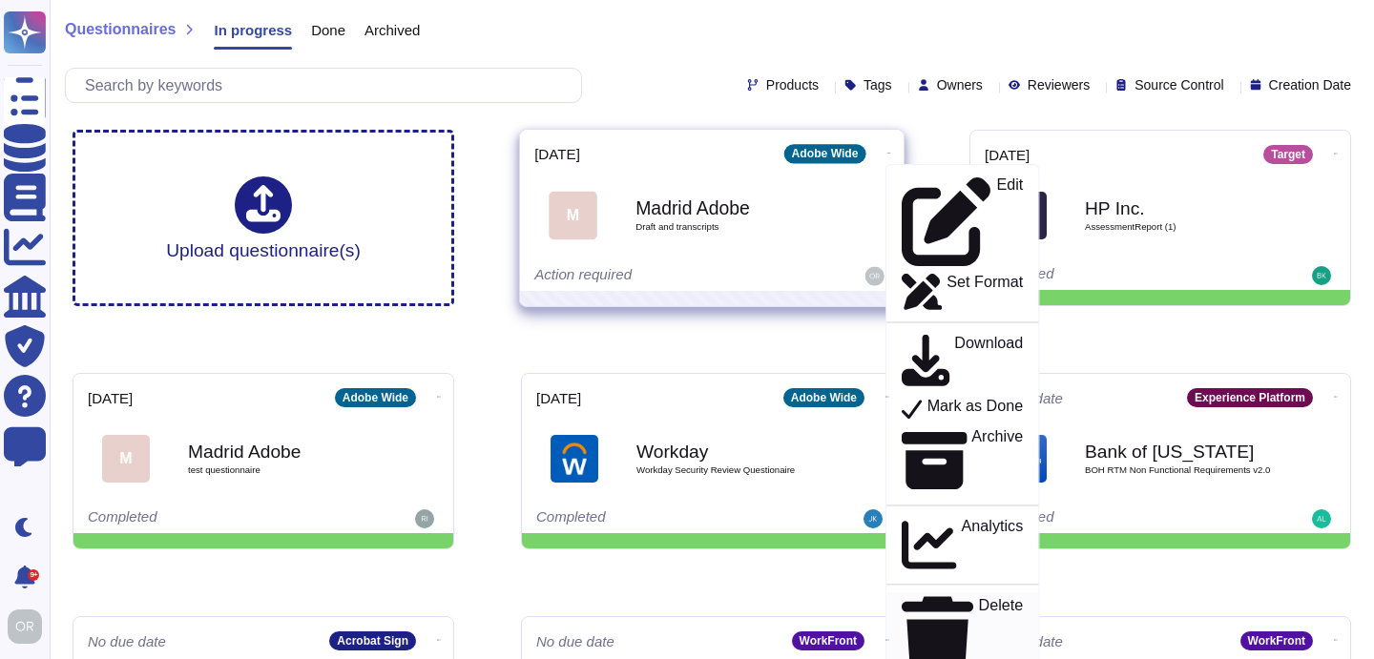
click at [979, 597] on p "Delete" at bounding box center [1001, 637] width 45 height 81
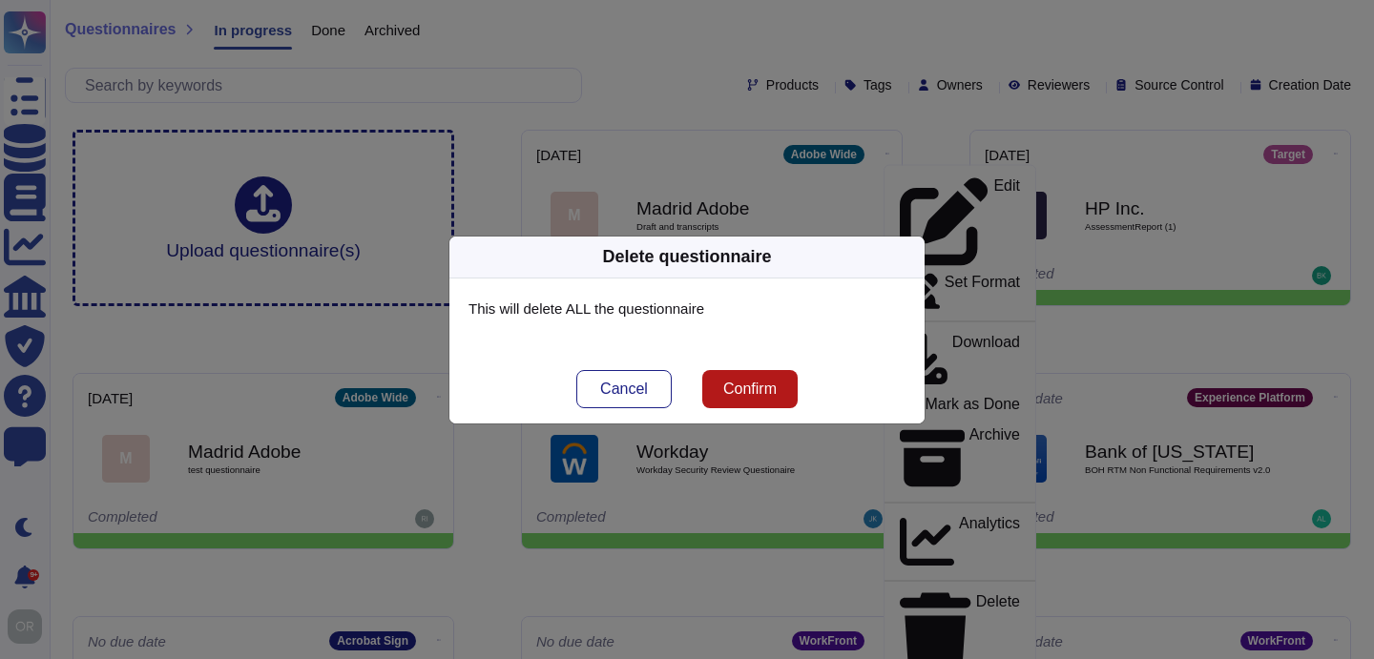
click at [747, 382] on span "Confirm" at bounding box center [749, 389] width 53 height 15
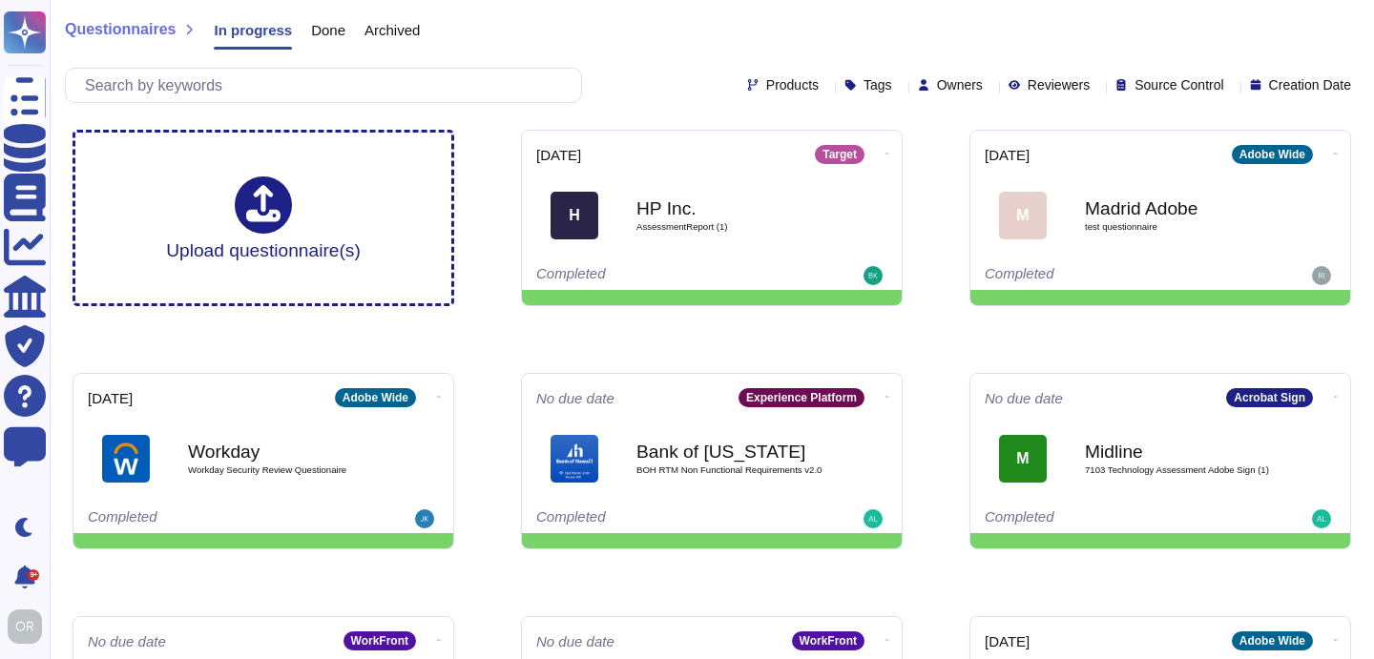
click at [619, 52] on div "Questionnaires In progress Done Archived" at bounding box center [712, 34] width 1294 height 38
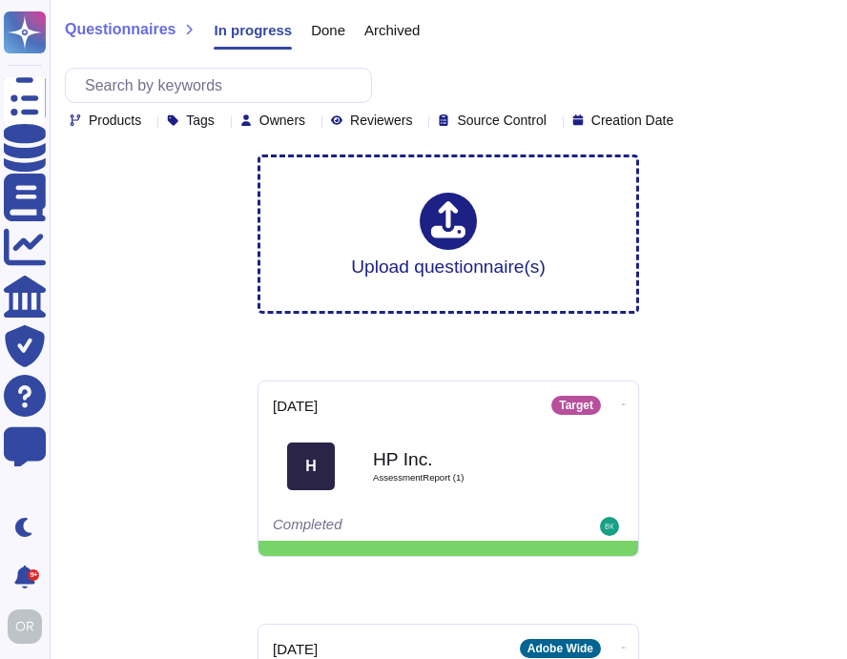
drag, startPoint x: 588, startPoint y: 36, endPoint x: 459, endPoint y: 37, distance: 128.8
click at [459, 37] on div "Questionnaires In progress Done Archived" at bounding box center [448, 34] width 767 height 38
drag, startPoint x: 783, startPoint y: 121, endPoint x: 639, endPoint y: 120, distance: 144.1
click at [639, 120] on div "Products Tags Owners Reviewers Source Control Creation Date" at bounding box center [448, 98] width 767 height 60
